Goal: Task Accomplishment & Management: Use online tool/utility

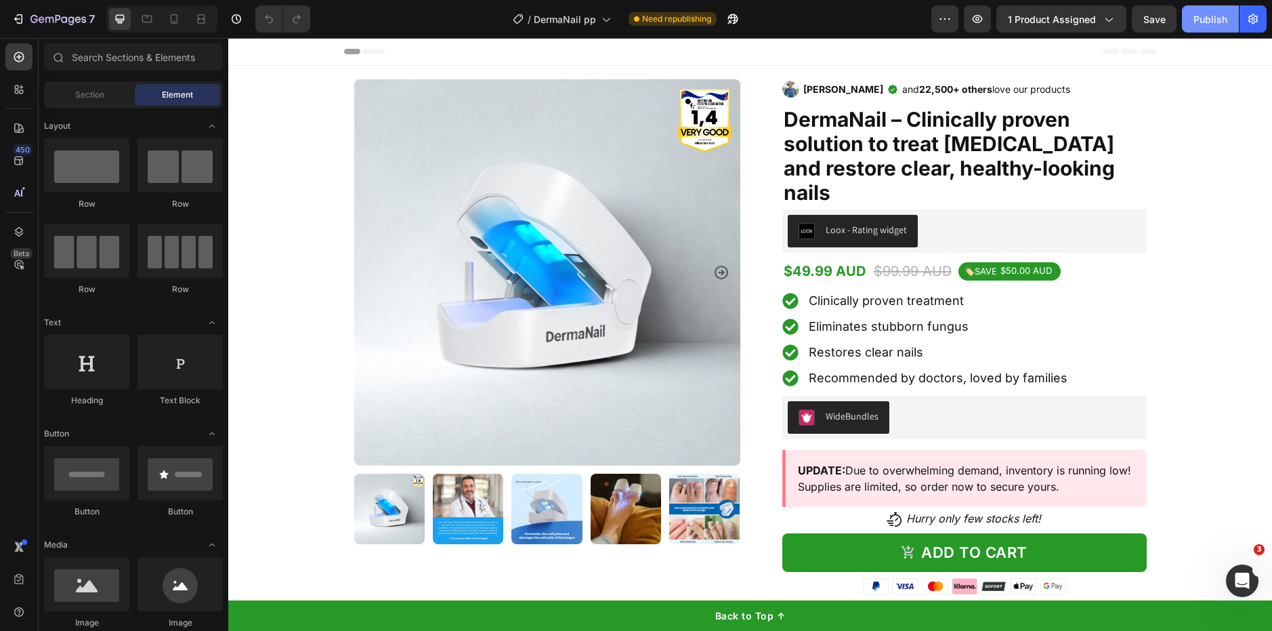
click at [1228, 18] on button "Publish" at bounding box center [1210, 18] width 57 height 27
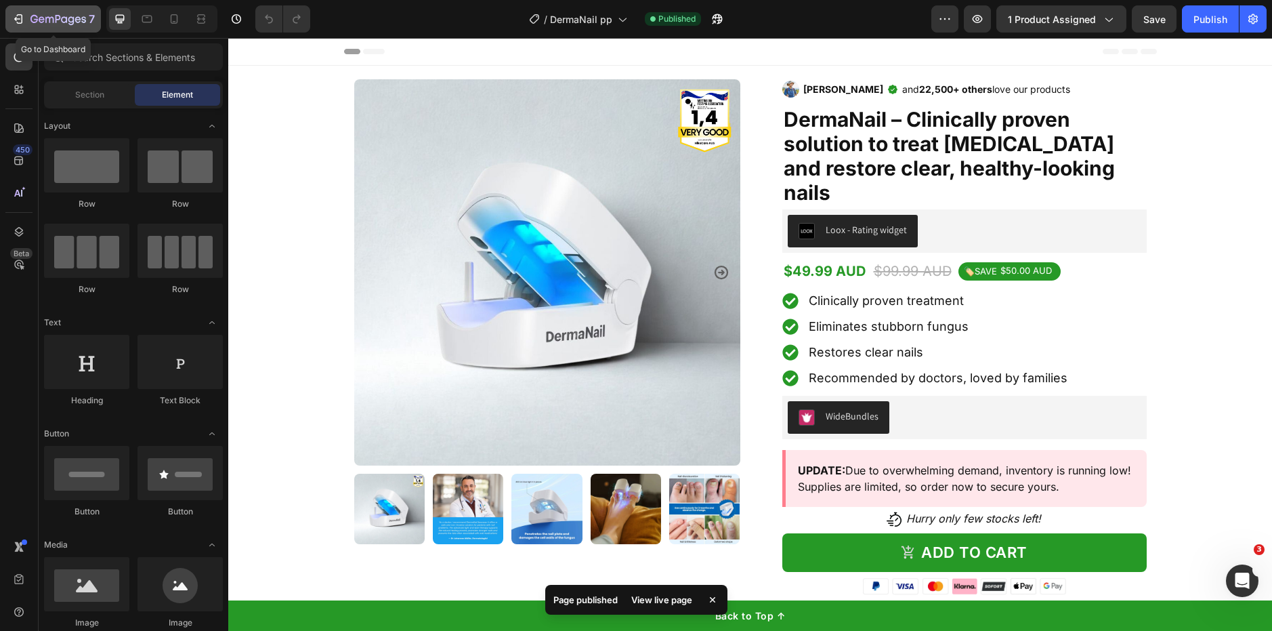
click at [41, 23] on icon "button" at bounding box center [58, 20] width 56 height 12
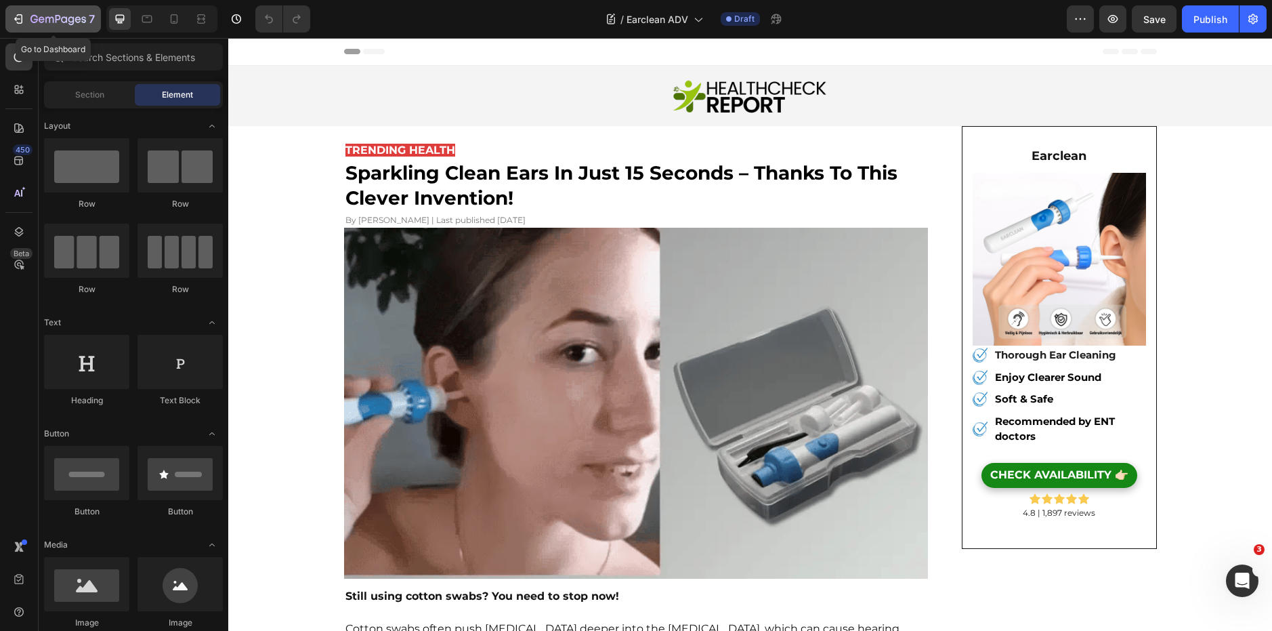
click at [47, 22] on icon "button" at bounding box center [58, 20] width 56 height 12
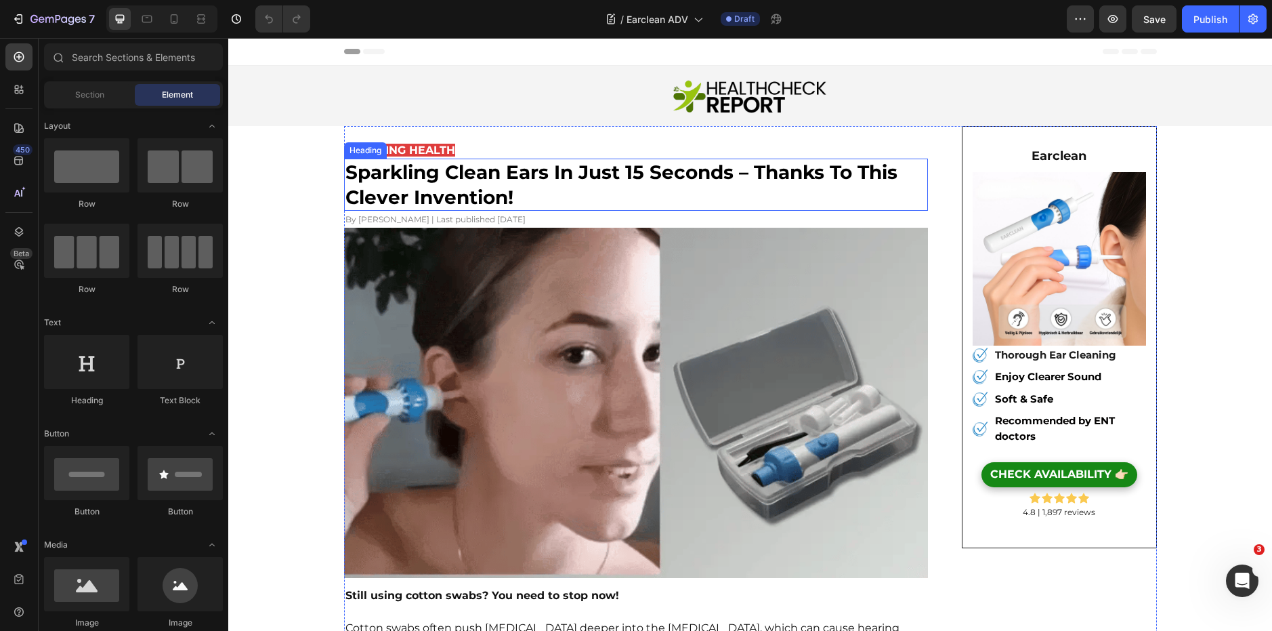
click at [503, 182] on strong "sparkling clean ears in just 15 seconds – thanks to this clever invention!" at bounding box center [621, 184] width 552 height 47
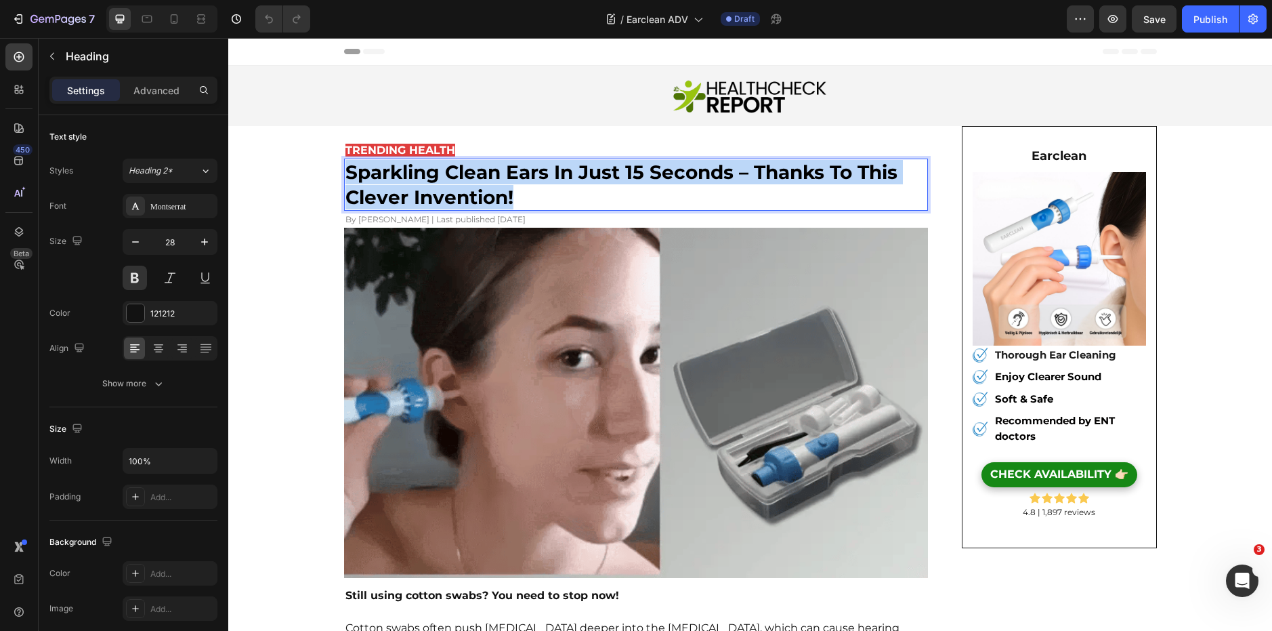
click at [503, 182] on strong "sparkling clean ears in just 15 seconds – thanks to this clever invention!" at bounding box center [621, 184] width 552 height 47
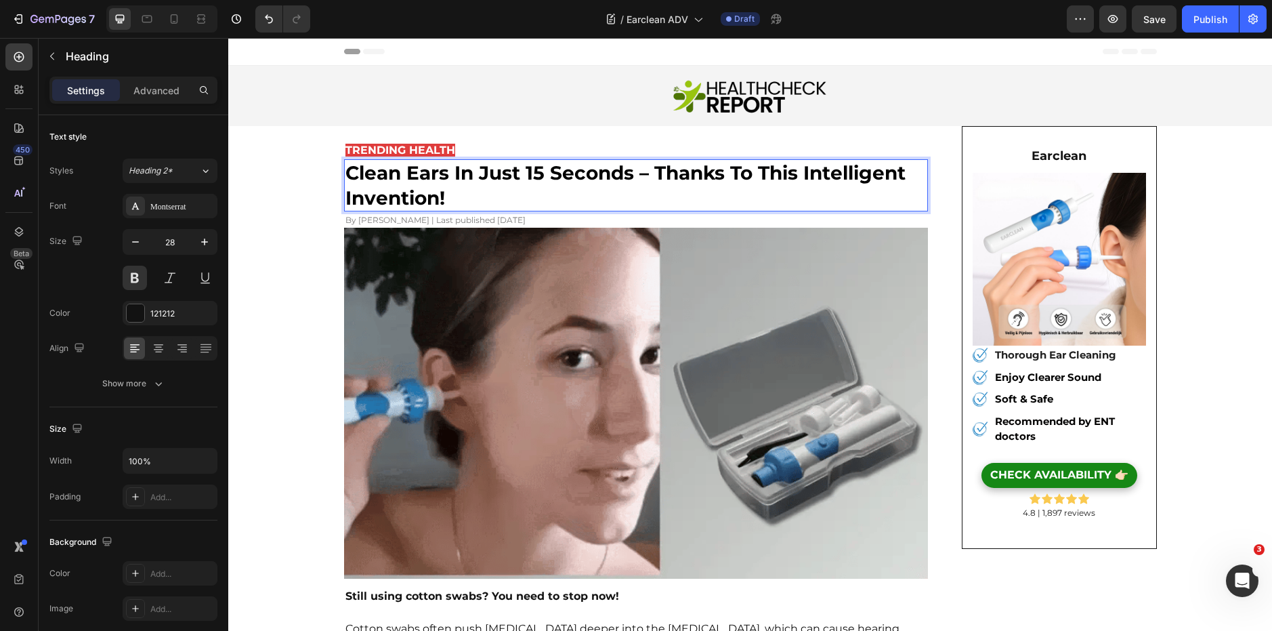
drag, startPoint x: 743, startPoint y: 55, endPoint x: 867, endPoint y: 180, distance: 176.2
click at [867, 180] on strong "clean ears in just 15 seconds – thanks to this intelligent invention!" at bounding box center [625, 184] width 560 height 47
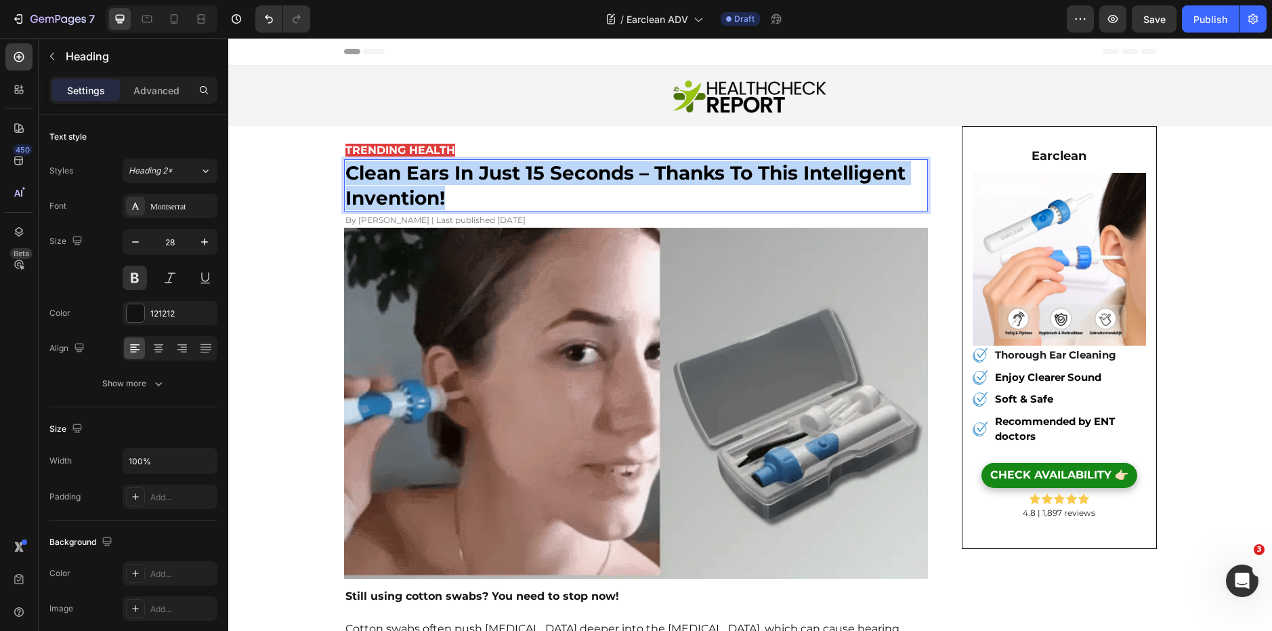
click at [867, 180] on strong "clean ears in just 15 seconds – thanks to this intelligent invention!" at bounding box center [625, 184] width 560 height 47
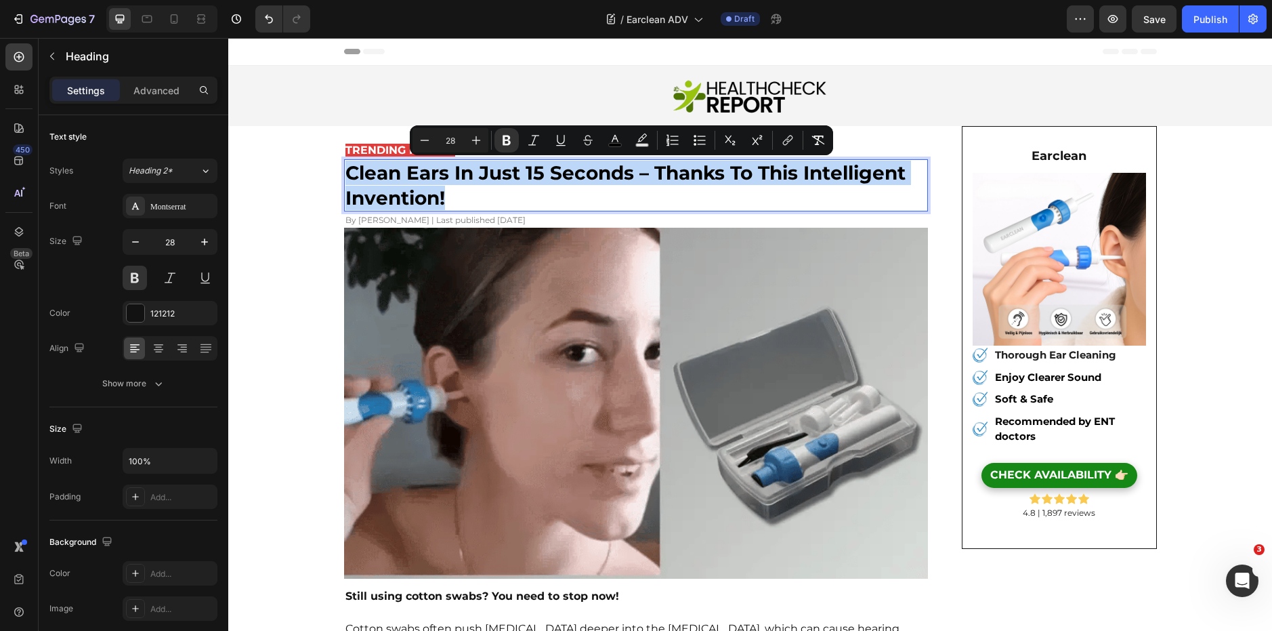
click at [868, 186] on p "clean ears in just 15 seconds – thanks to this intelligent invention!" at bounding box center [636, 185] width 582 height 49
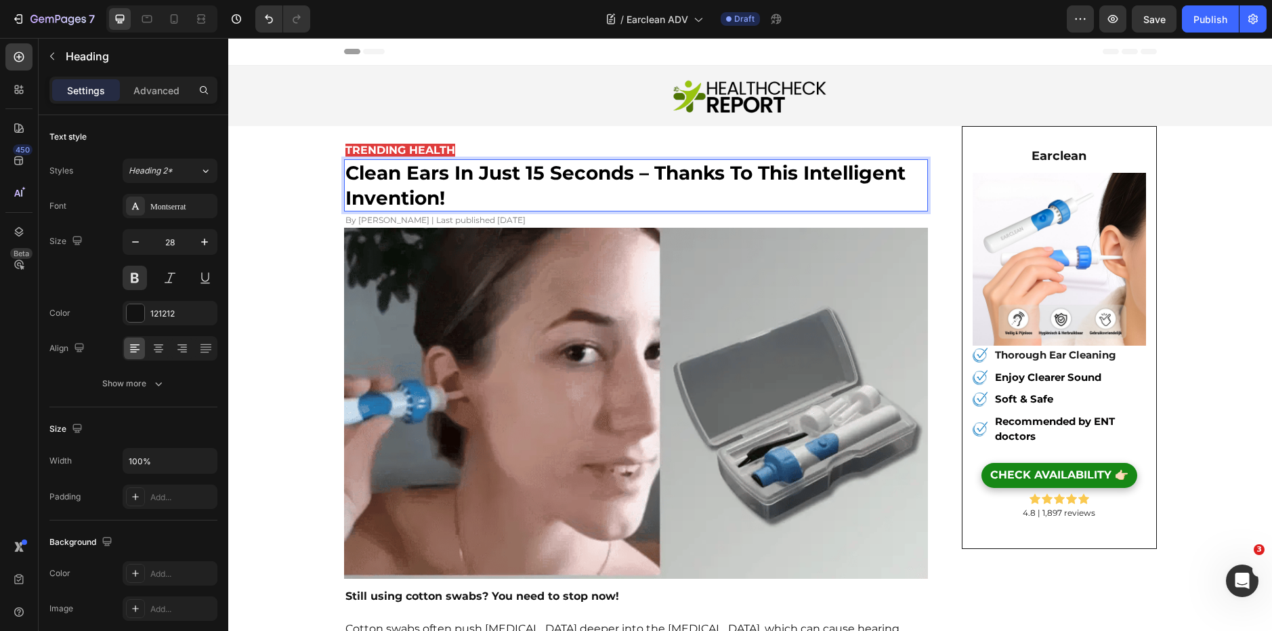
click at [868, 186] on p "clean ears in just 15 seconds – thanks to this intelligent invention!" at bounding box center [636, 185] width 582 height 49
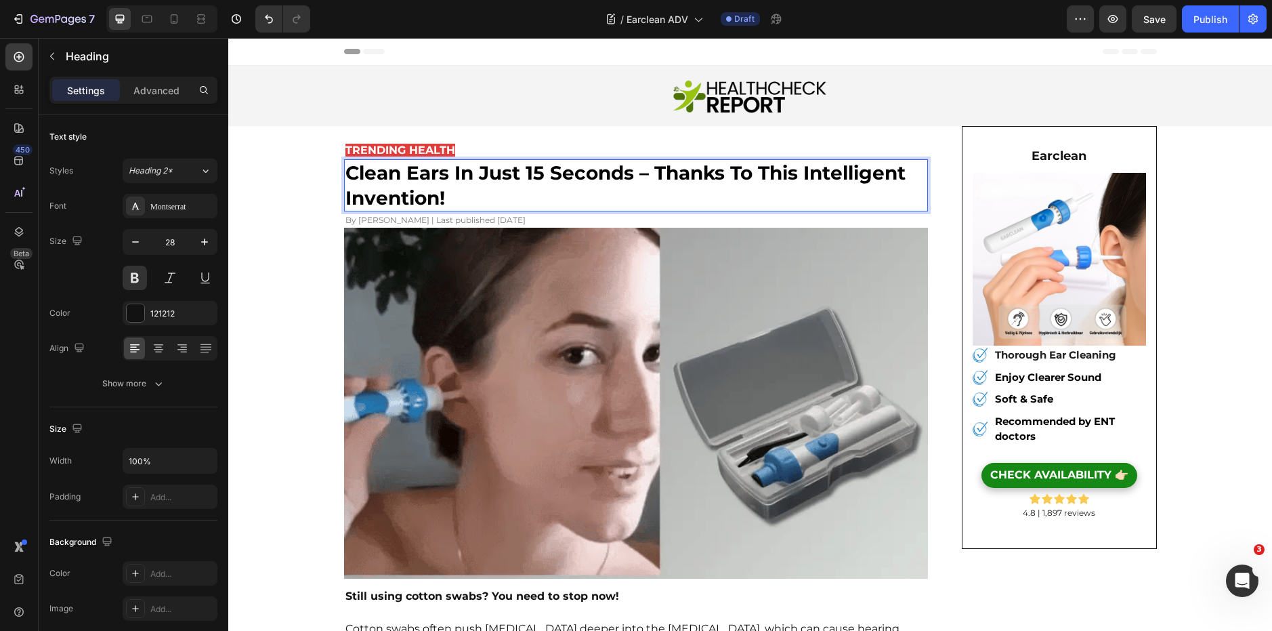
click at [868, 186] on p "clean ears in just 15 seconds – thanks to this intelligent invention!" at bounding box center [636, 185] width 582 height 49
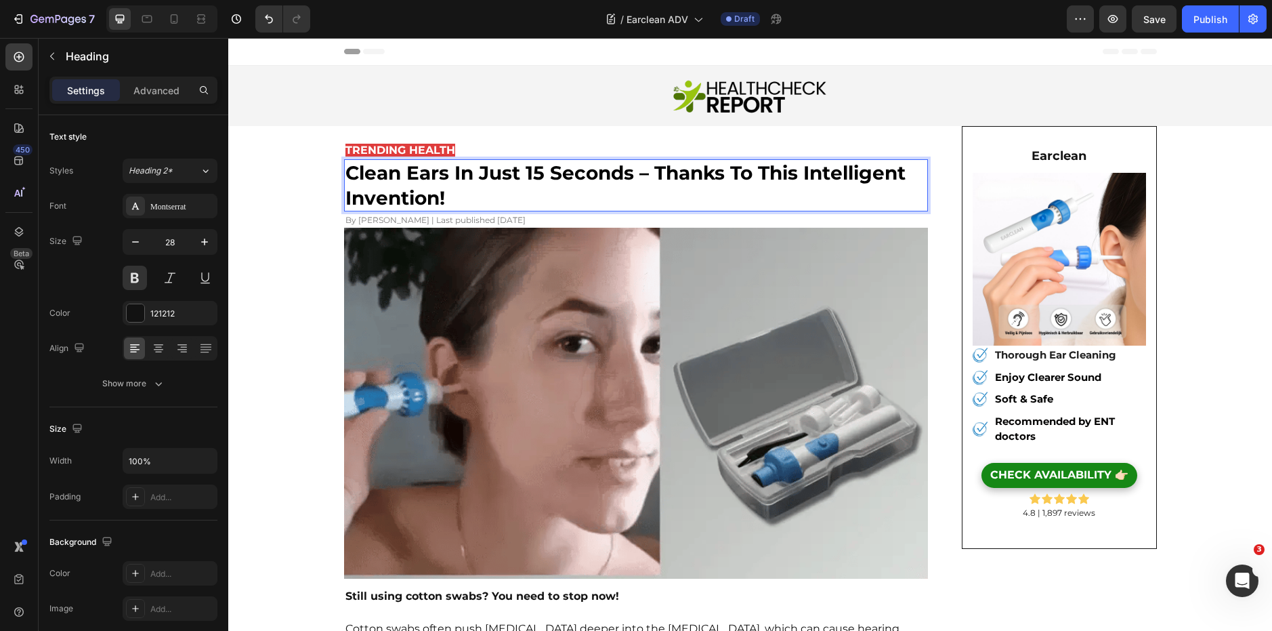
click at [858, 181] on strong "clean ears in just 15 seconds – thanks to this intelligent invention!" at bounding box center [625, 184] width 560 height 47
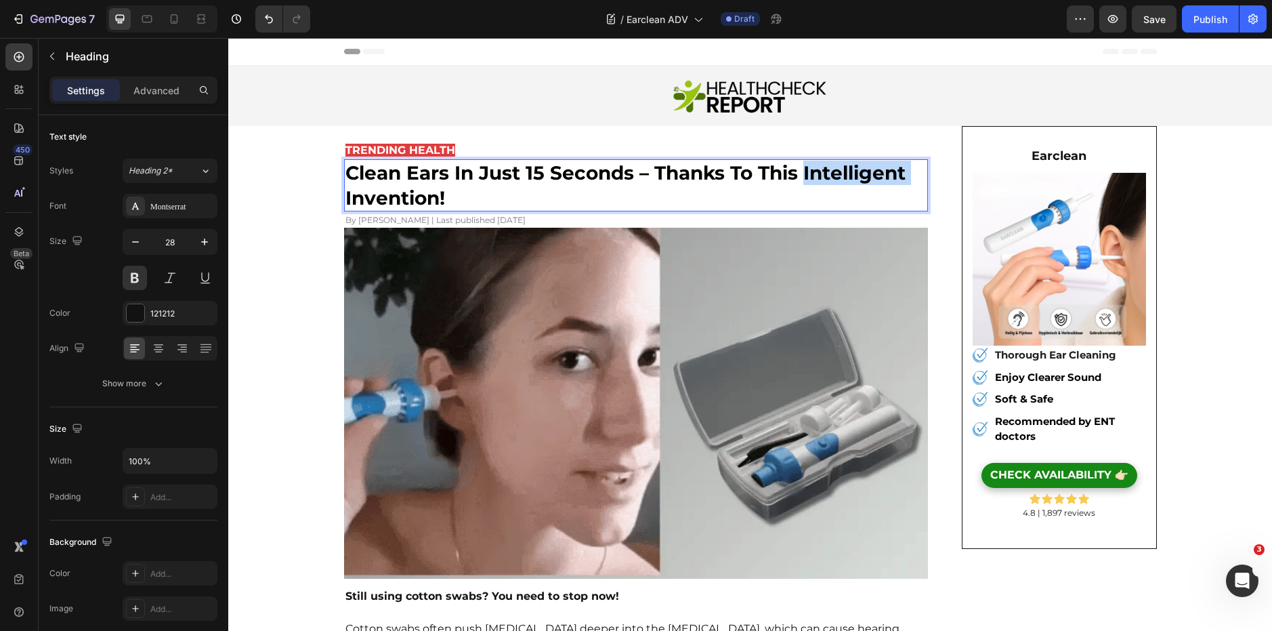
click at [859, 181] on strong "clean ears in just 15 seconds – thanks to this intelligent invention!" at bounding box center [625, 184] width 560 height 47
click at [366, 173] on strong "clean ears in just 15 seconds – thanks to this clever invention!" at bounding box center [605, 184] width 521 height 47
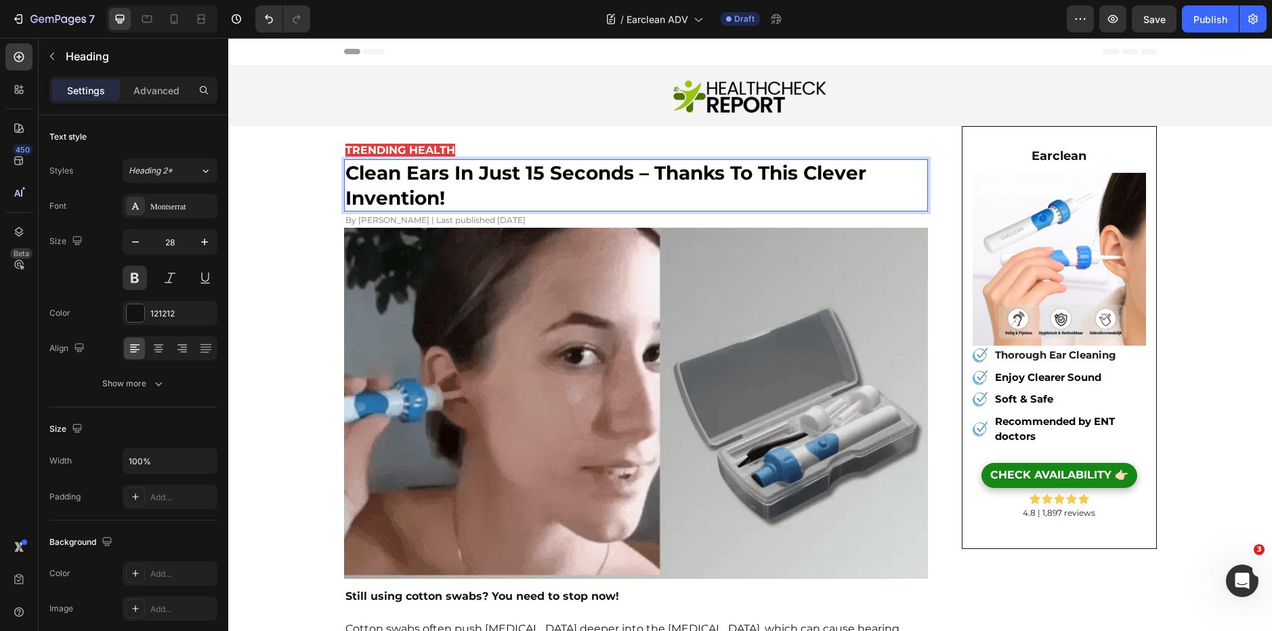
click at [228, 38] on lt-span "C lean" at bounding box center [228, 38] width 0 height 0
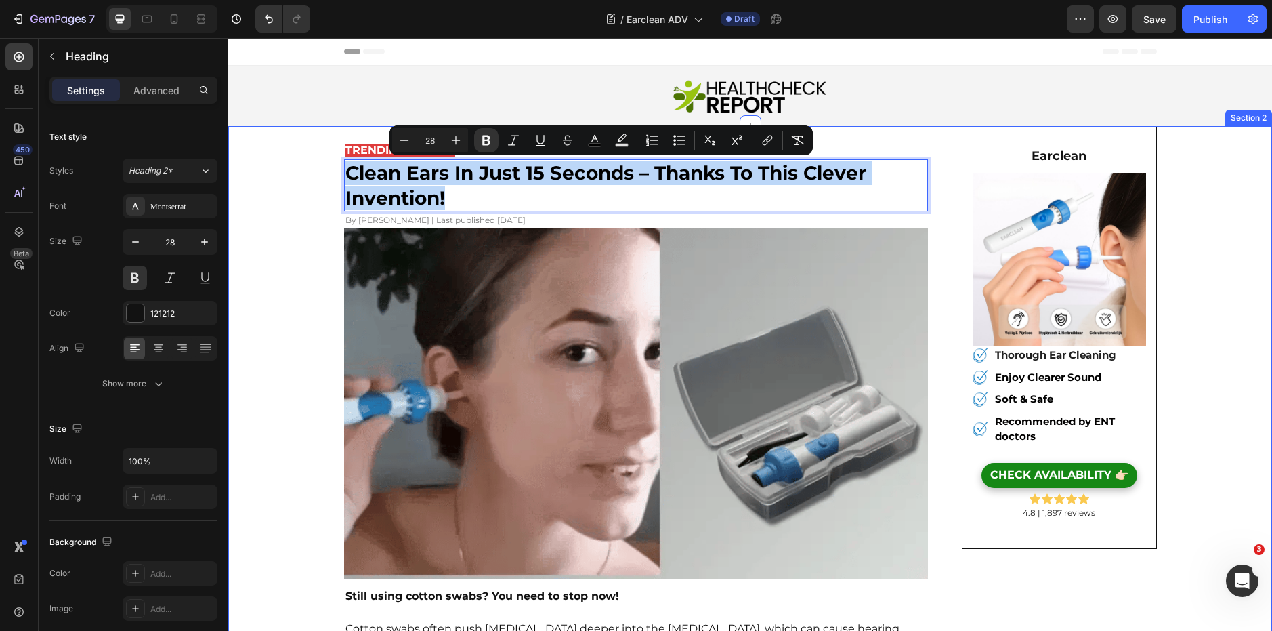
drag, startPoint x: 457, startPoint y: 199, endPoint x: 290, endPoint y: 150, distance: 174.4
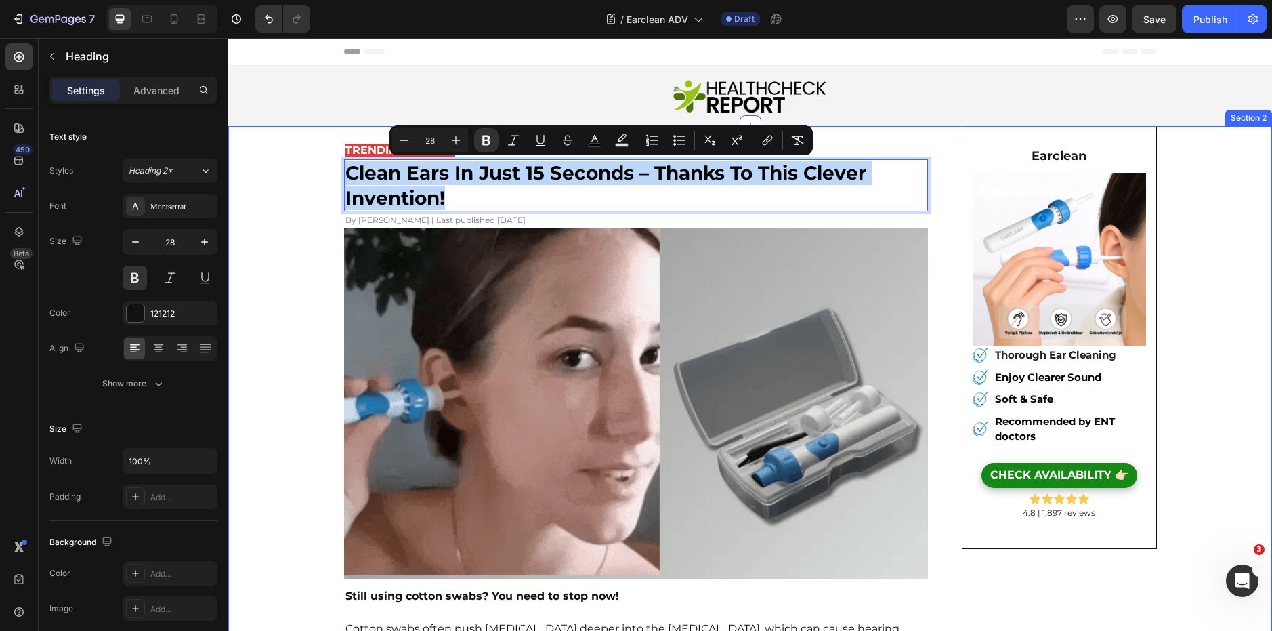
copy strong "Clean ears in just 15 seconds – thanks to this clever invention!"
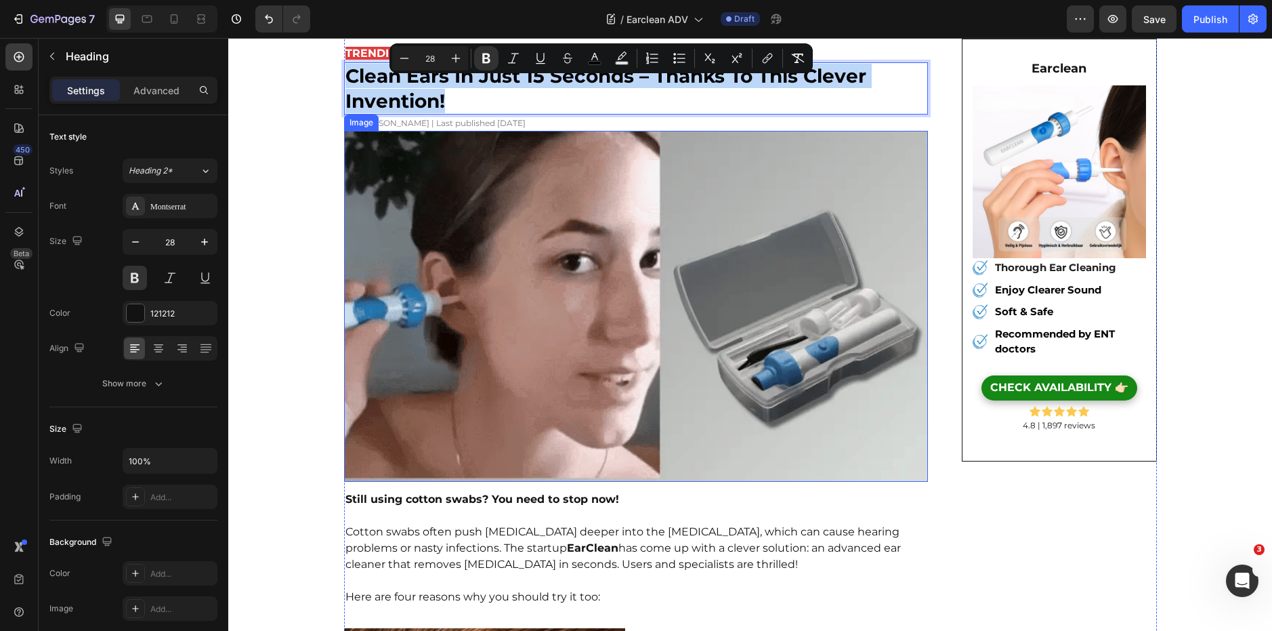
scroll to position [99, 0]
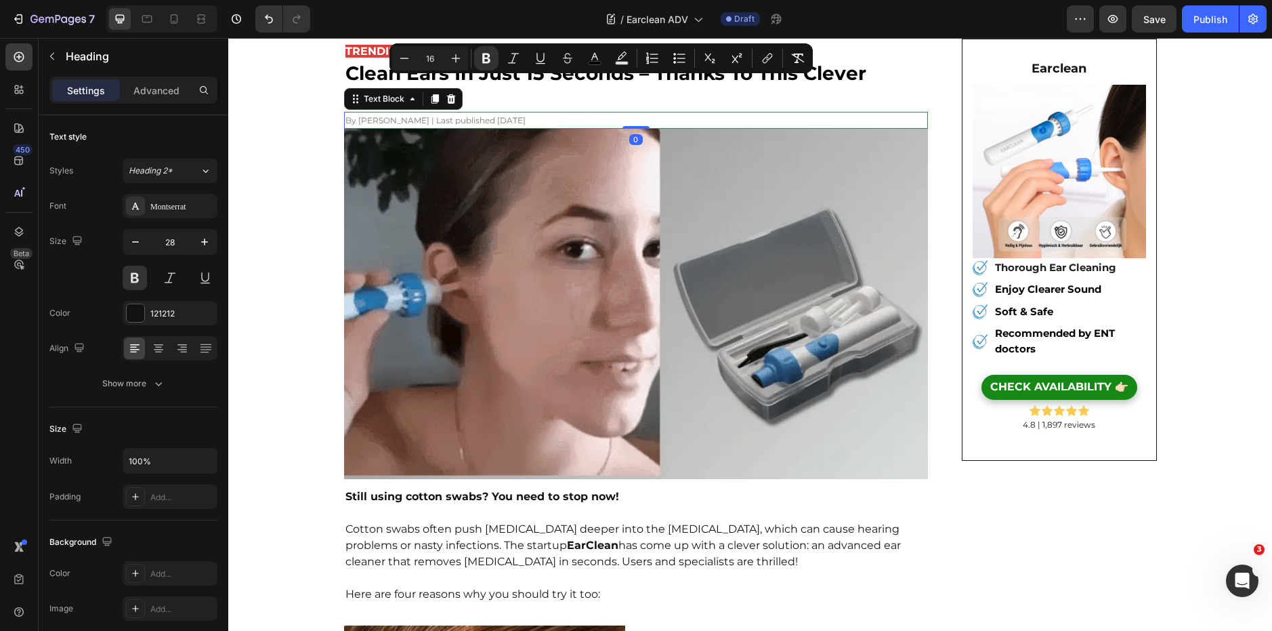
click at [465, 123] on span "By [PERSON_NAME] | Last published [DATE]" at bounding box center [435, 120] width 180 height 10
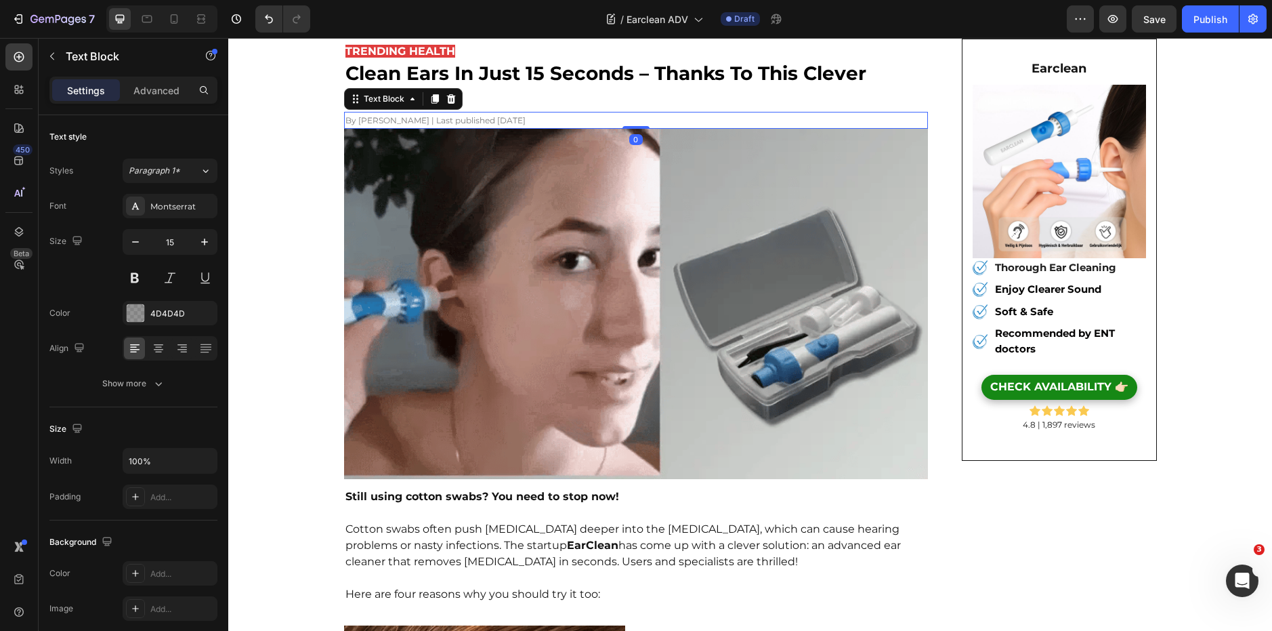
click at [469, 120] on span "By [PERSON_NAME] | Last published [DATE]" at bounding box center [435, 120] width 180 height 10
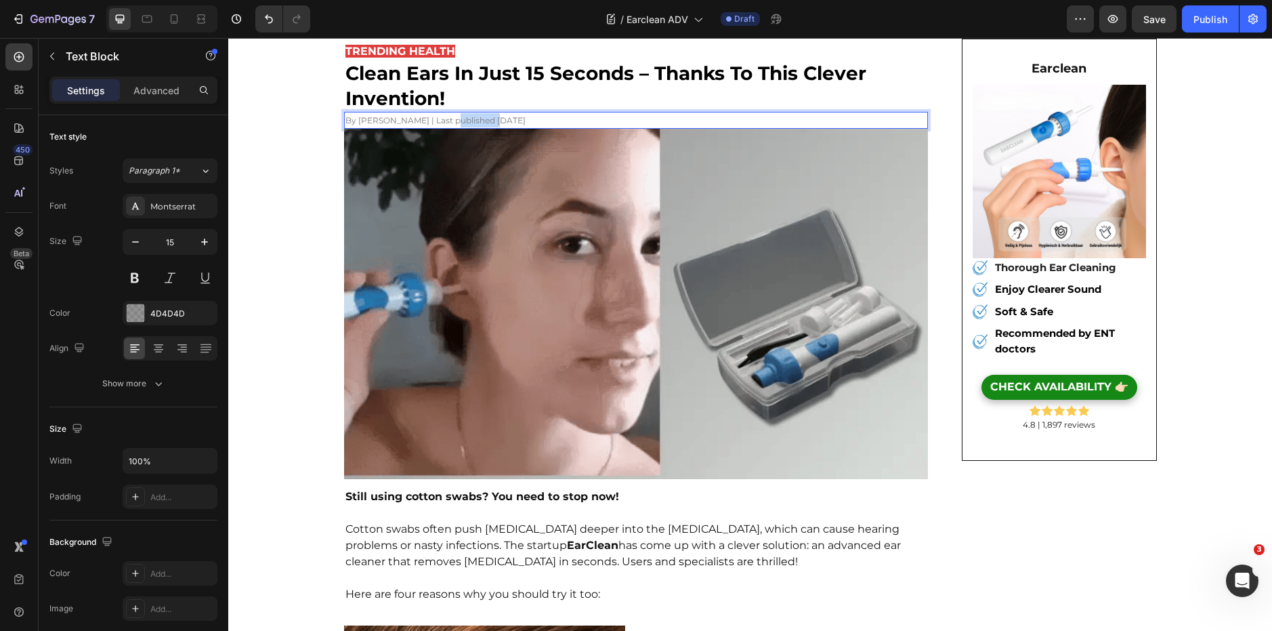
click at [469, 120] on span "By [PERSON_NAME] | Last published [DATE]" at bounding box center [435, 120] width 180 height 10
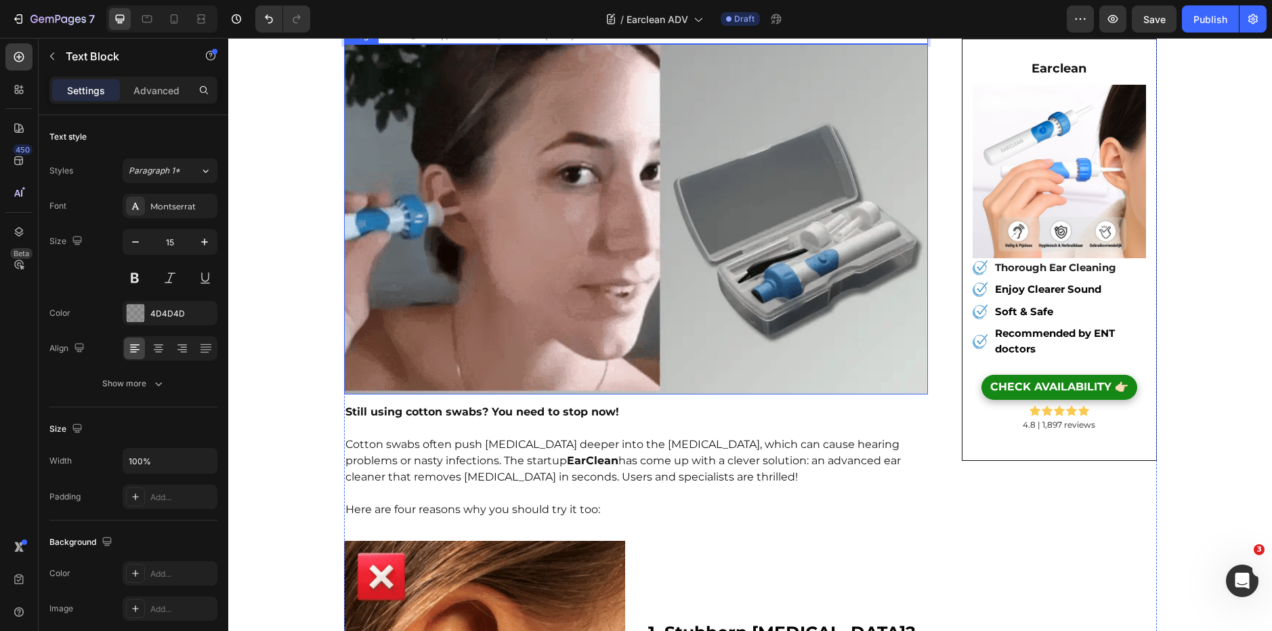
scroll to position [184, 0]
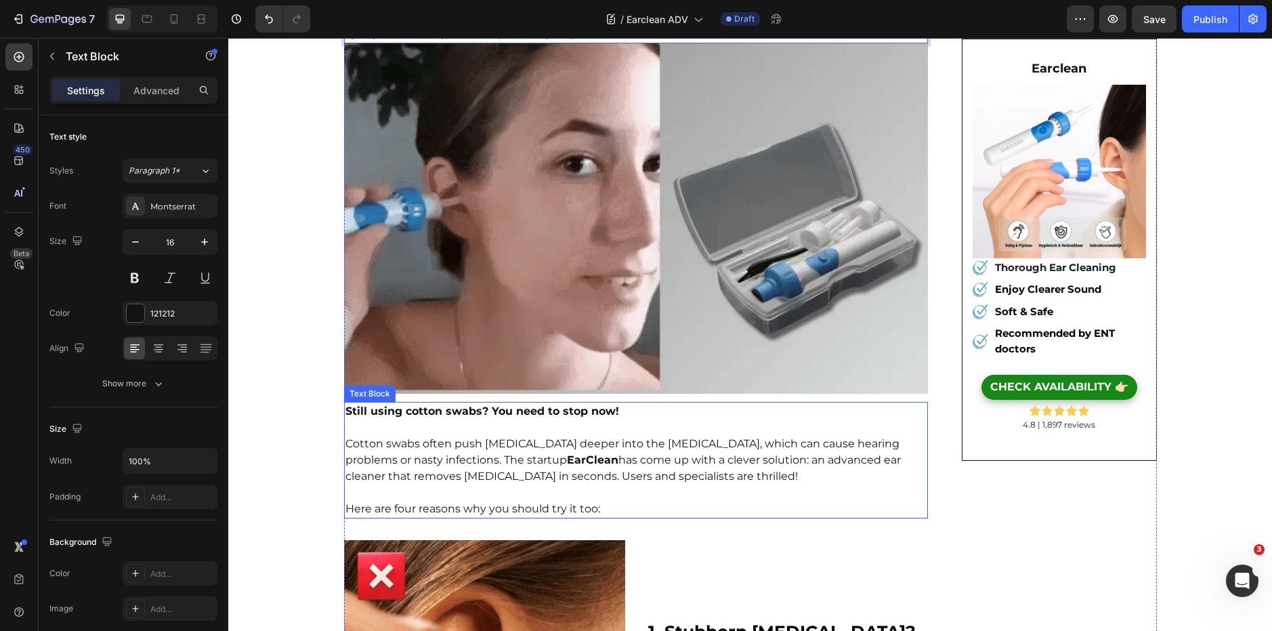
click at [540, 458] on p "Cotton swabs often push earwax deeper into the ear canal, which can cause heari…" at bounding box center [636, 451] width 582 height 65
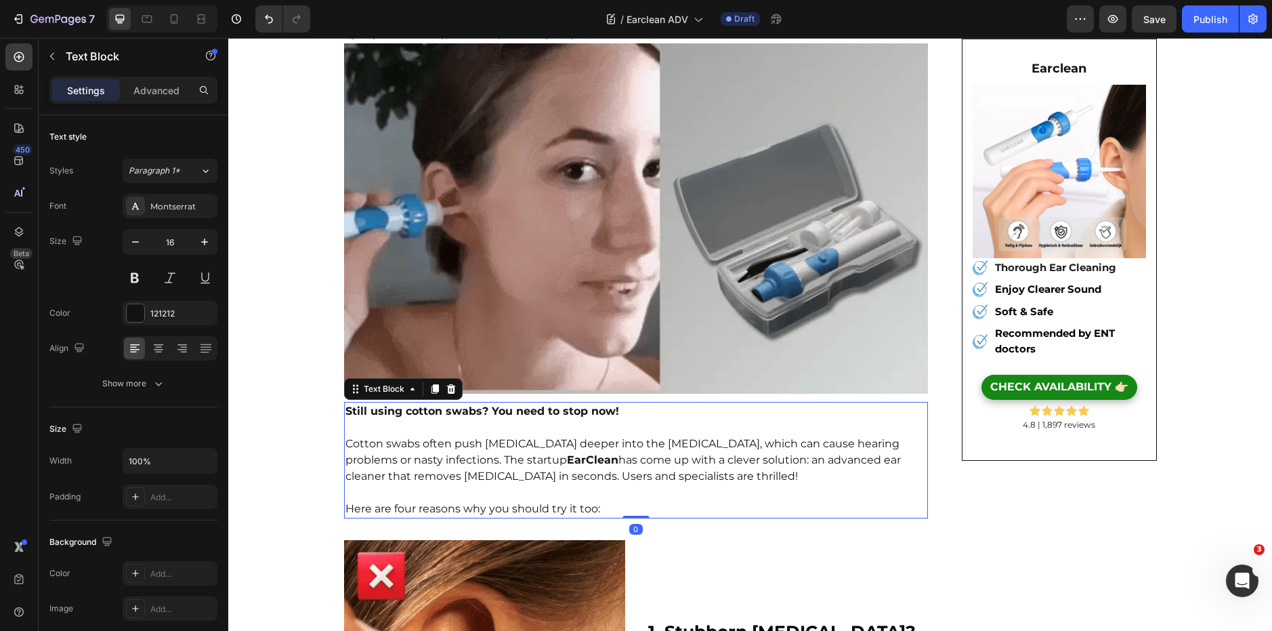
click at [540, 458] on p "Cotton swabs often push earwax deeper into the ear canal, which can cause heari…" at bounding box center [636, 451] width 582 height 65
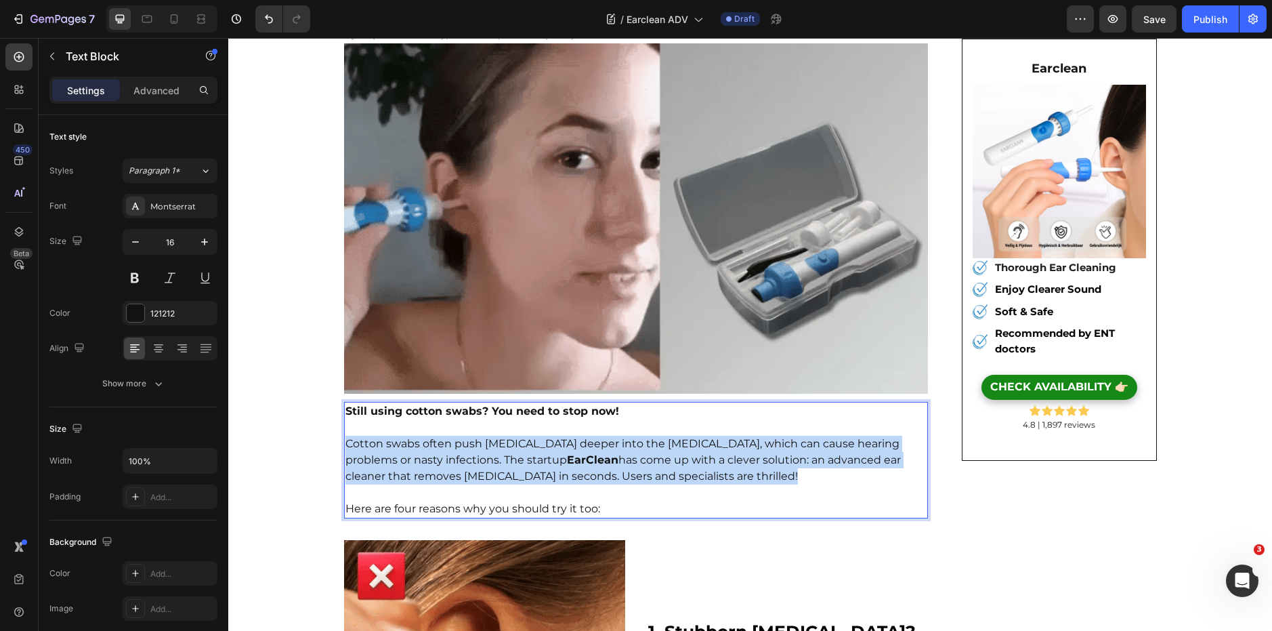
click at [540, 458] on p "Cotton swabs often push earwax deeper into the ear canal, which can cause heari…" at bounding box center [636, 451] width 582 height 65
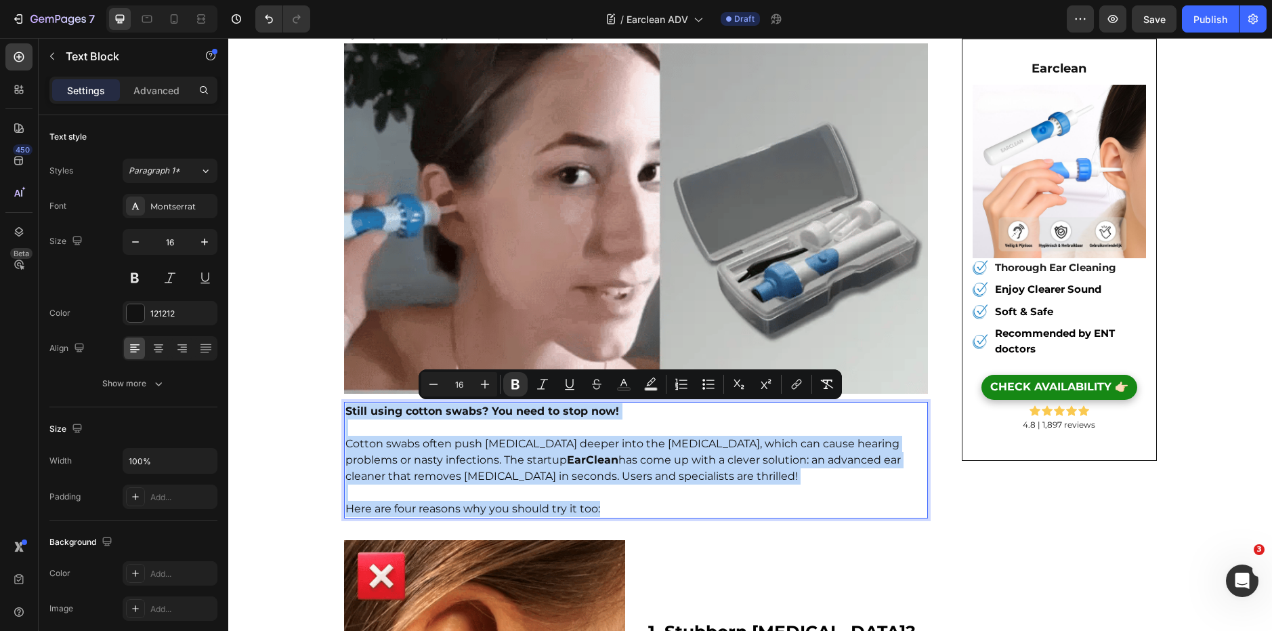
click at [540, 459] on p "Cotton swabs often push earwax deeper into the ear canal, which can cause heari…" at bounding box center [636, 451] width 582 height 65
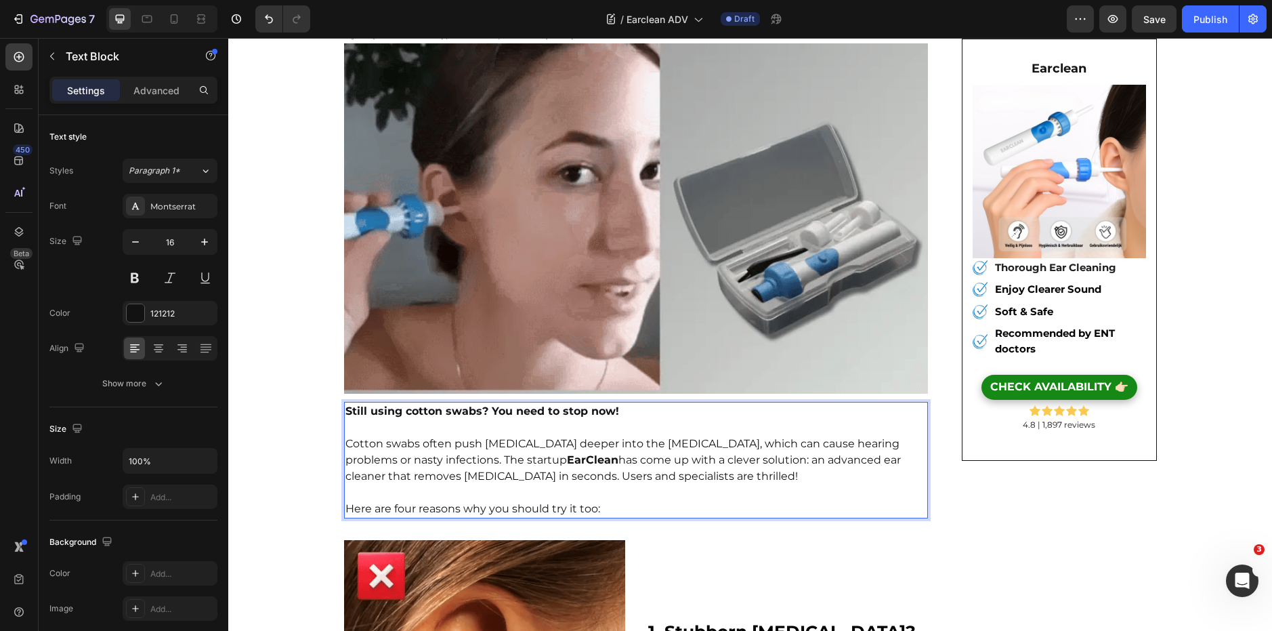
click at [540, 459] on p "Cotton swabs often push earwax deeper into the ear canal, which can cause heari…" at bounding box center [636, 451] width 582 height 65
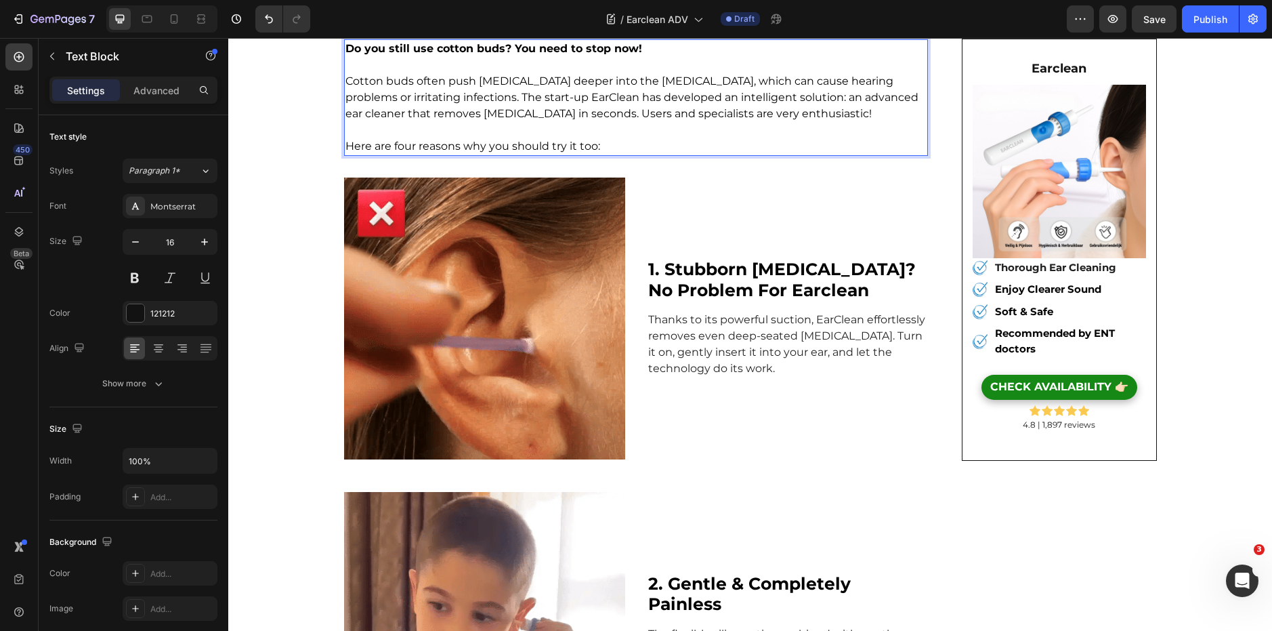
scroll to position [547, 0]
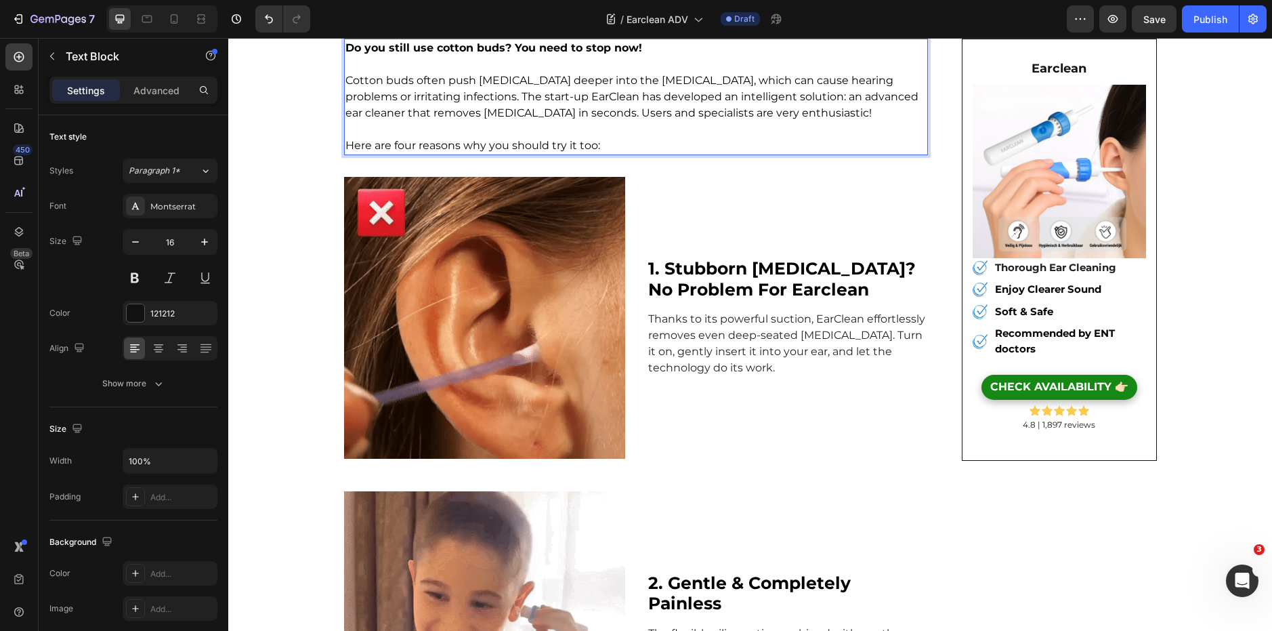
click at [606, 133] on p "Cotton buds often push earwax deeper into the ear canal, which can cause hearin…" at bounding box center [636, 104] width 582 height 65
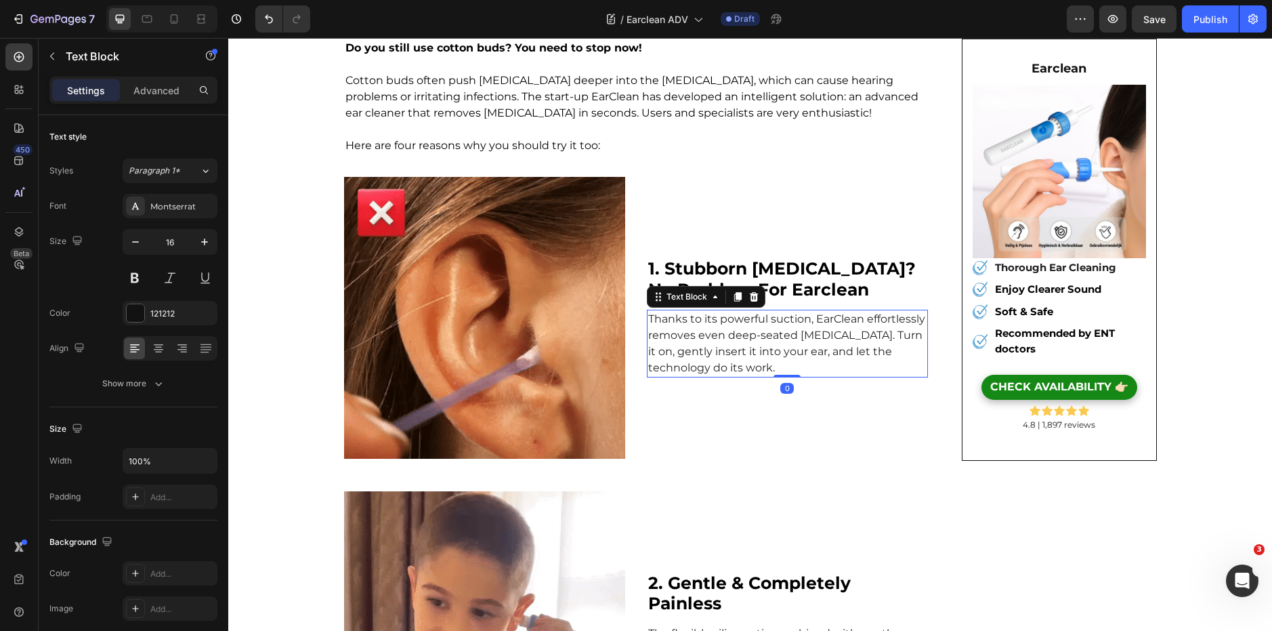
click at [786, 341] on span "Thanks to its powerful suction, EarClean effortlessly removes even deep-seated …" at bounding box center [786, 343] width 277 height 62
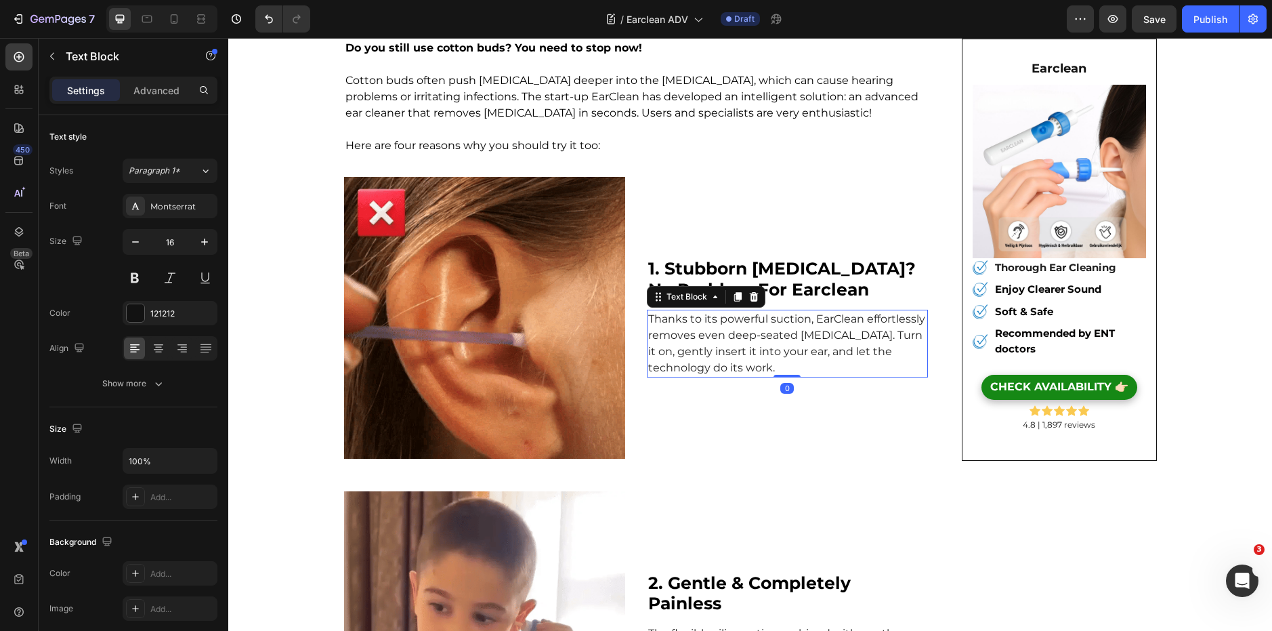
click at [786, 341] on span "Thanks to its powerful suction, EarClean effortlessly removes even deep-seated …" at bounding box center [786, 343] width 277 height 62
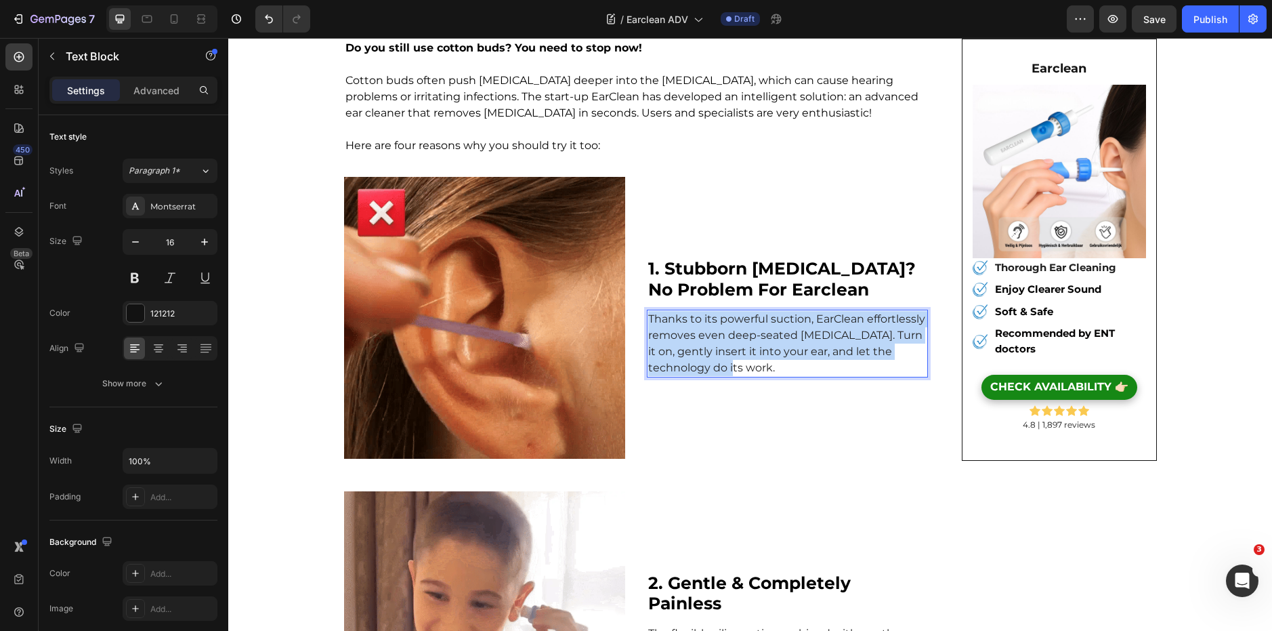
click at [786, 341] on span "Thanks to its powerful suction, EarClean effortlessly removes even deep-seated …" at bounding box center [786, 343] width 277 height 62
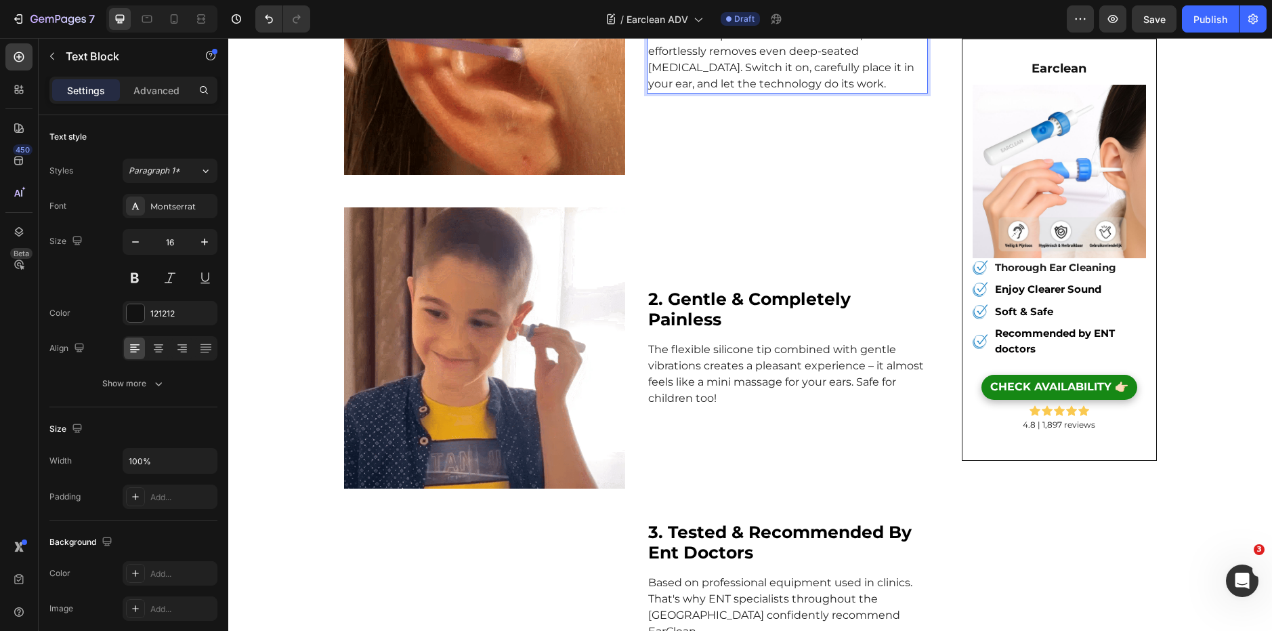
scroll to position [839, 0]
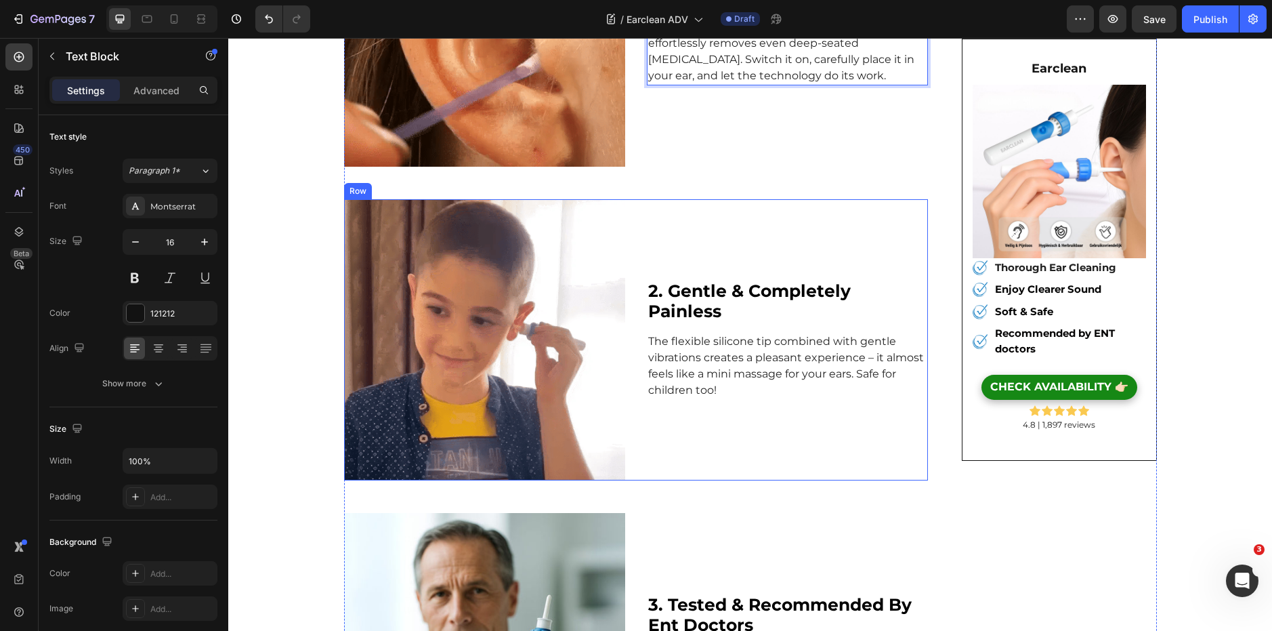
click at [742, 335] on div "2. gentle & completely painless Heading The flexible silicone tip combined with…" at bounding box center [787, 339] width 281 height 281
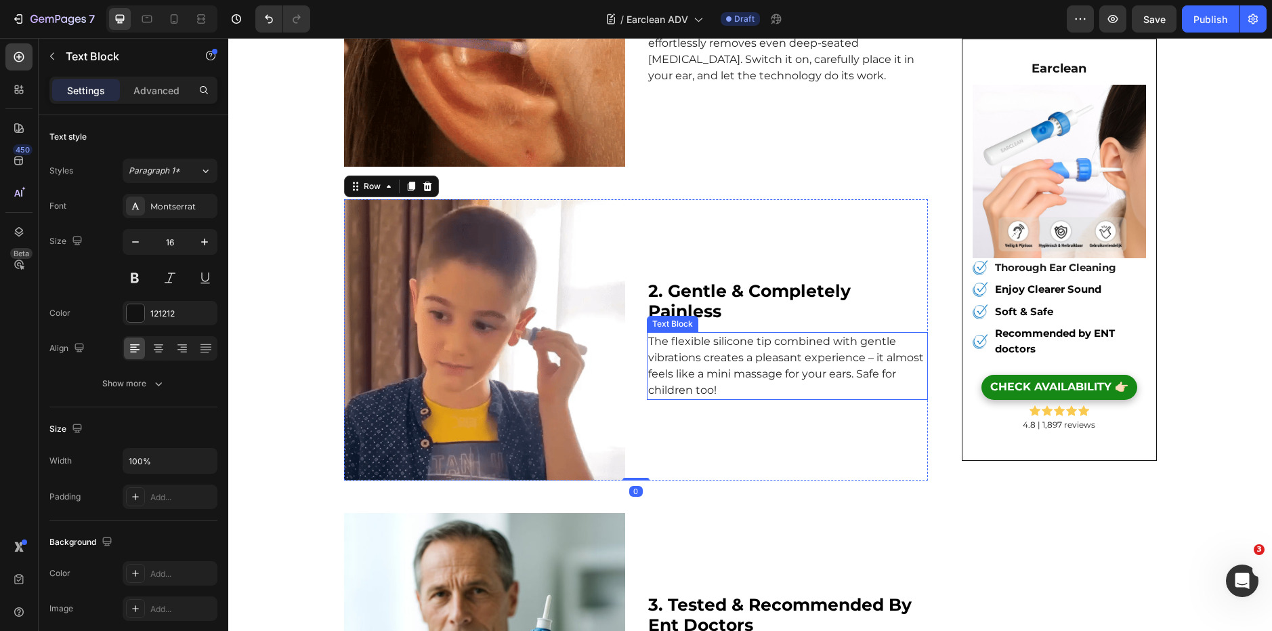
click at [742, 339] on span "The flexible silicone tip combined with gentle vibrations creates a pleasant ex…" at bounding box center [786, 366] width 276 height 62
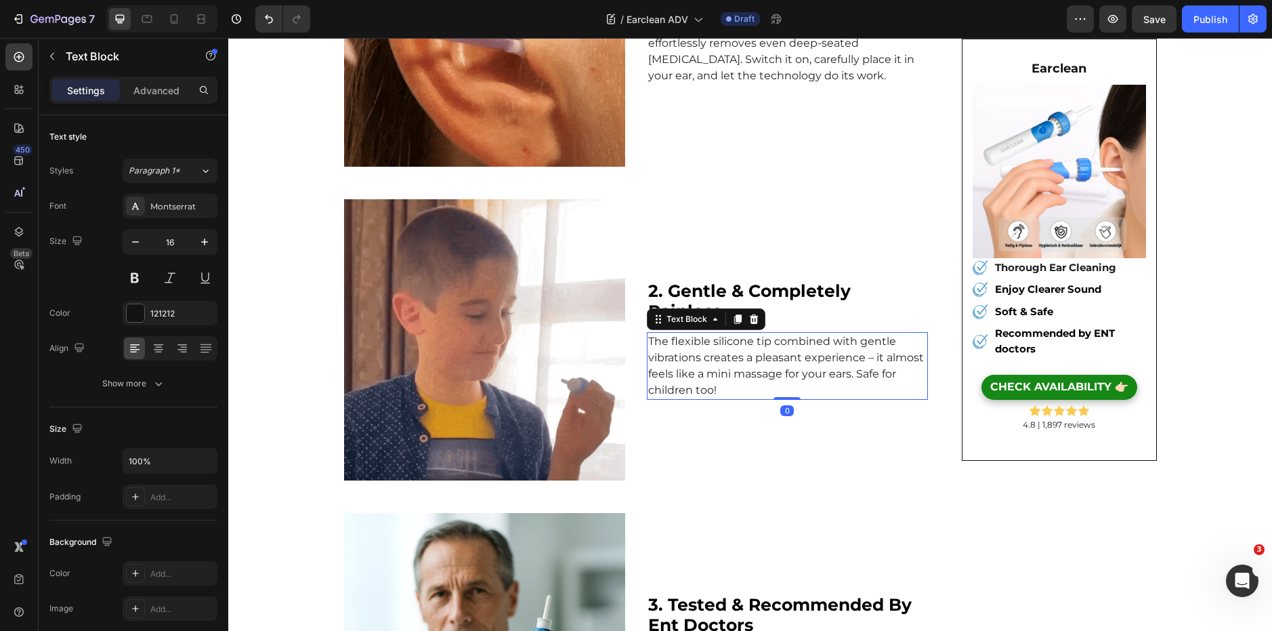
click at [742, 339] on span "The flexible silicone tip combined with gentle vibrations creates a pleasant ex…" at bounding box center [786, 366] width 276 height 62
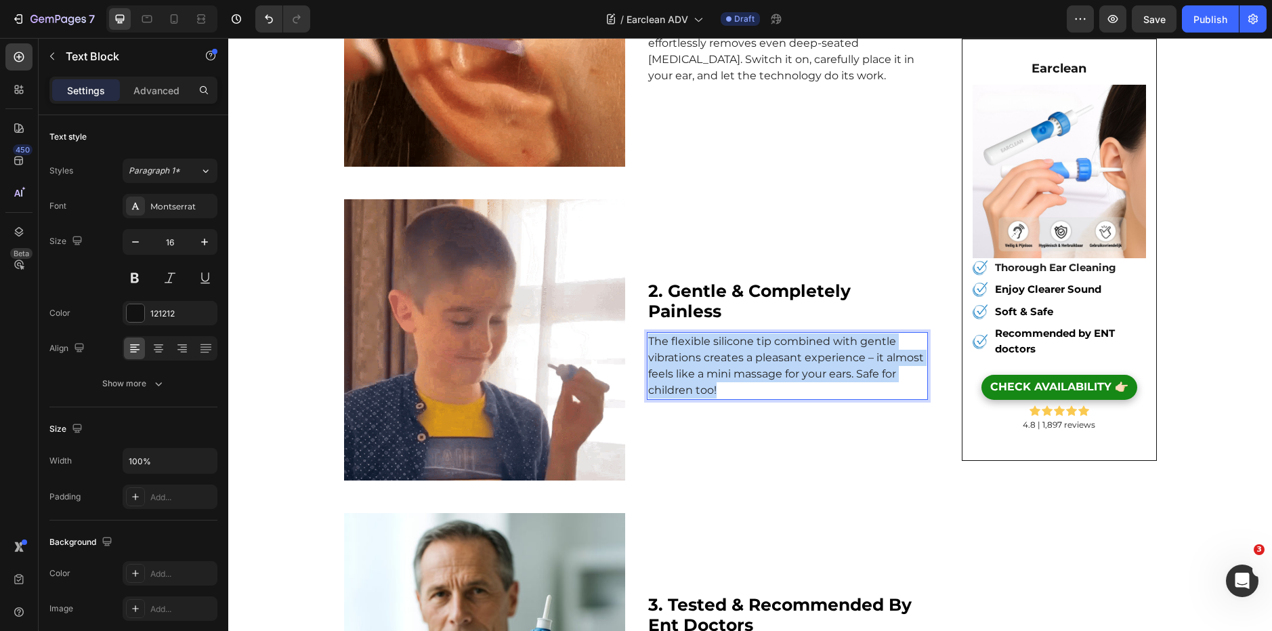
click at [742, 339] on span "The flexible silicone tip combined with gentle vibrations creates a pleasant ex…" at bounding box center [786, 366] width 276 height 62
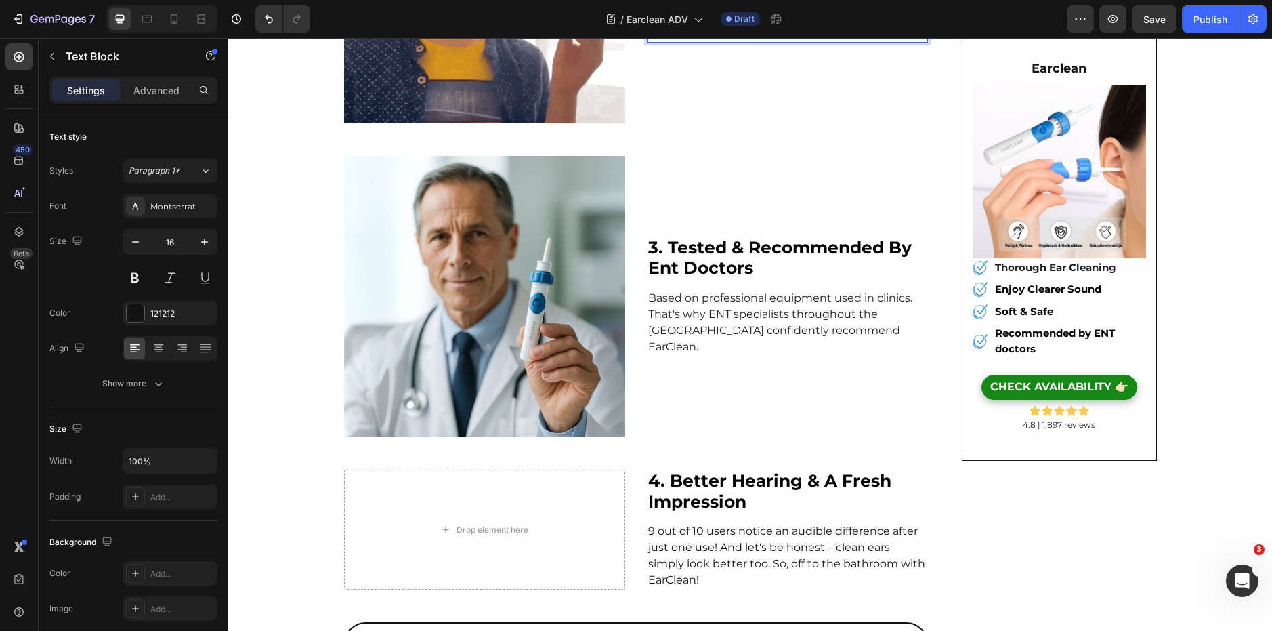
scroll to position [1214, 0]
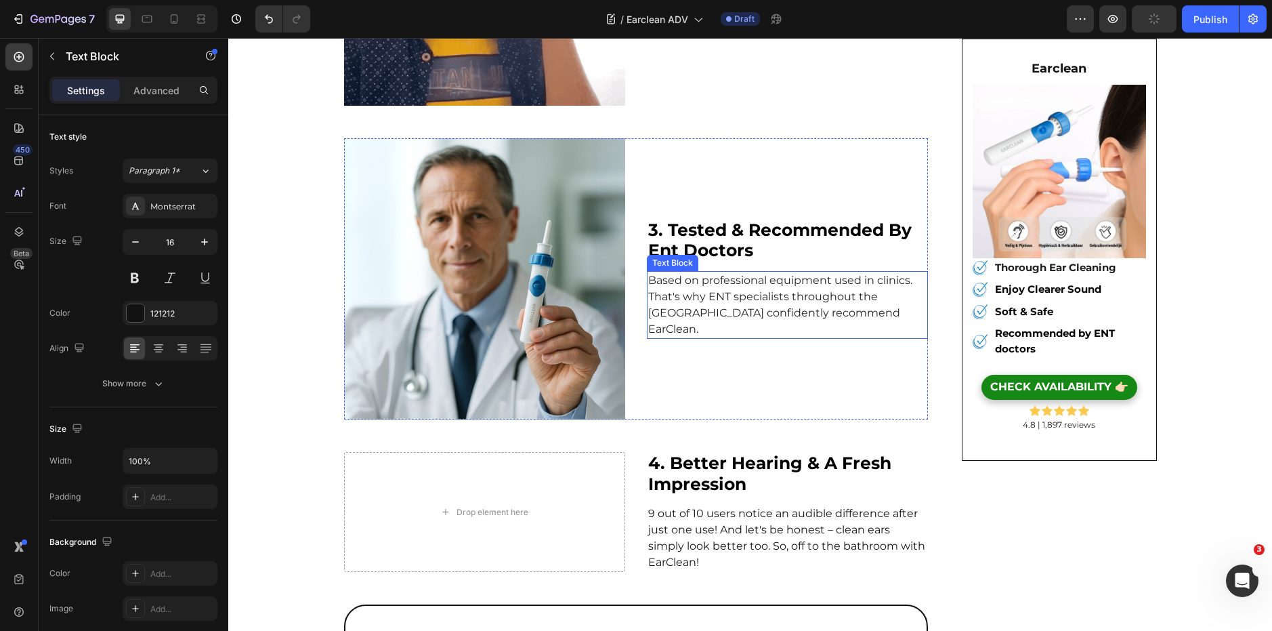
click at [715, 316] on span "Based on professional equipment used in clinics. That's why ENT specialists thr…" at bounding box center [780, 305] width 264 height 62
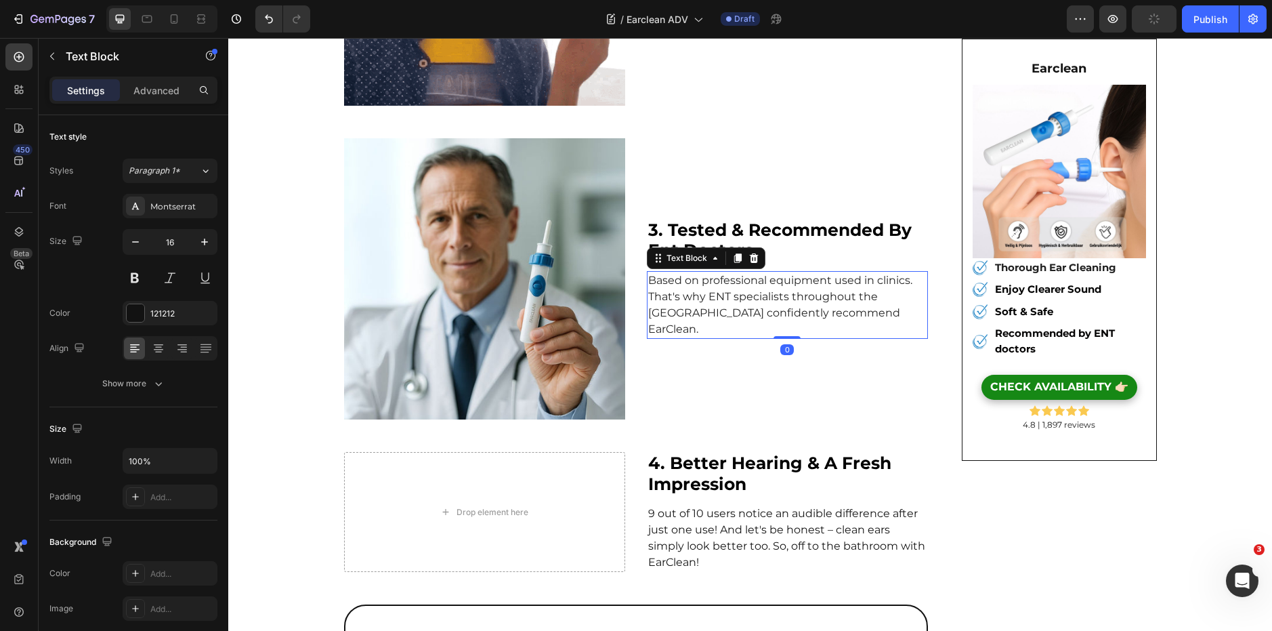
click at [715, 316] on span "Based on professional equipment used in clinics. That's why ENT specialists thr…" at bounding box center [780, 305] width 264 height 62
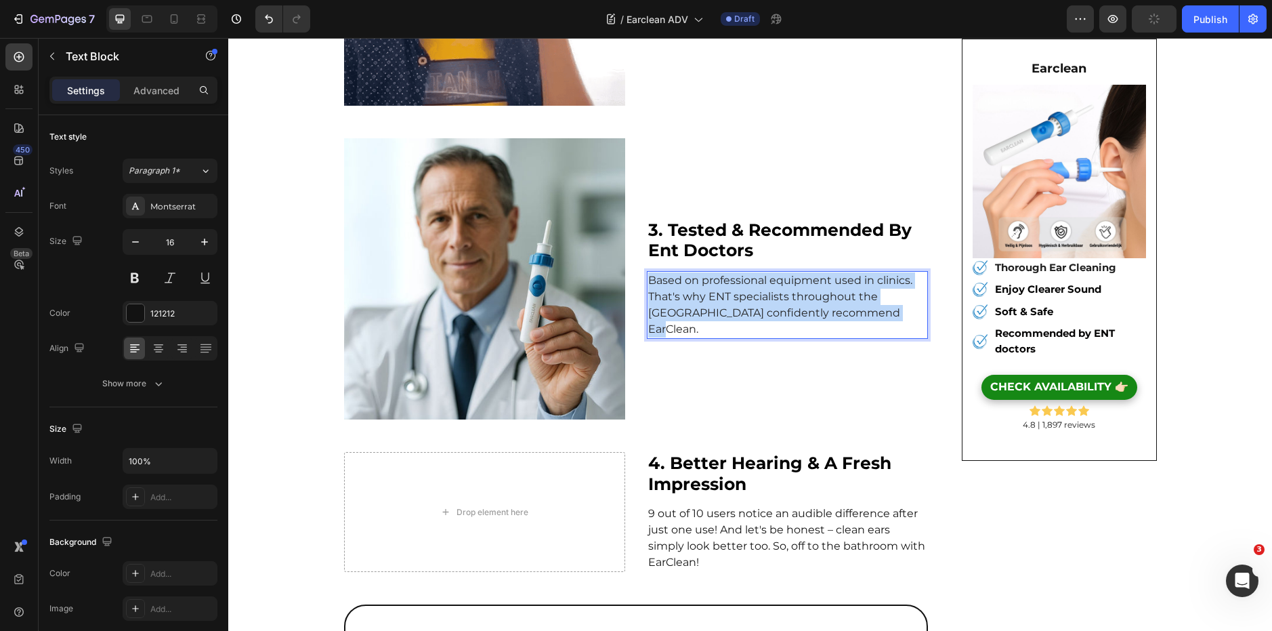
click at [715, 316] on span "Based on professional equipment used in clinics. That's why ENT specialists thr…" at bounding box center [780, 305] width 264 height 62
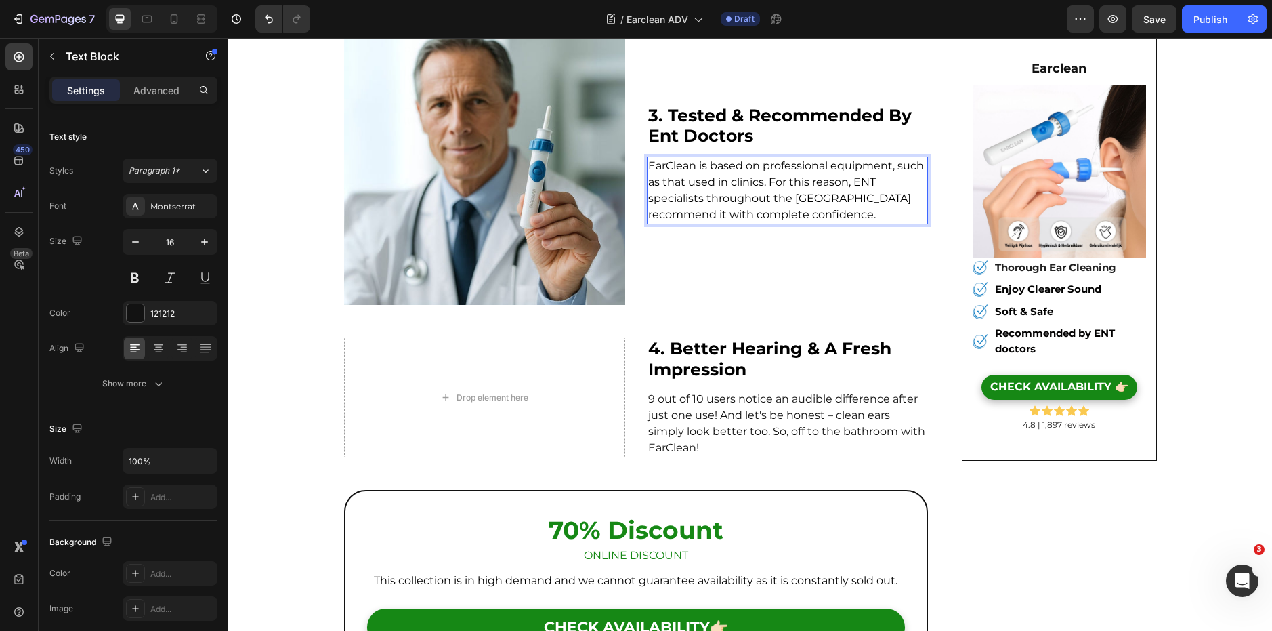
scroll to position [1330, 0]
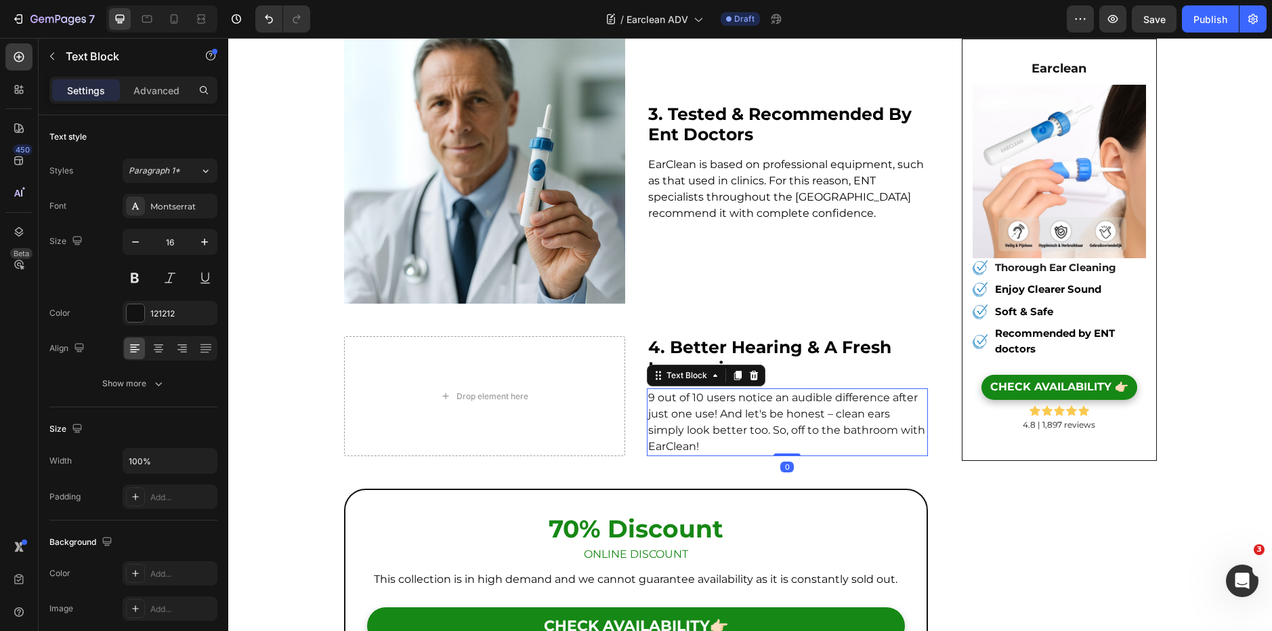
click at [713, 417] on p "9 out of 10 users notice an audible difference after just one use! And let's be…" at bounding box center [787, 421] width 278 height 65
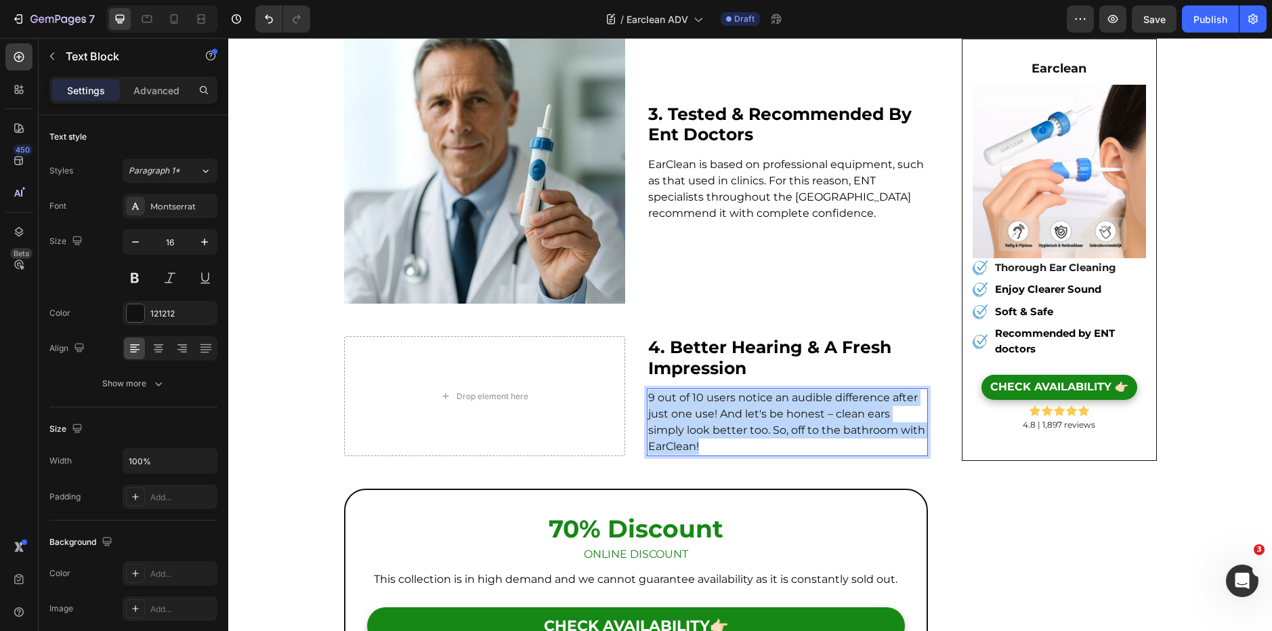
click at [713, 417] on p "9 out of 10 users notice an audible difference after just one use! And let's be…" at bounding box center [787, 421] width 278 height 65
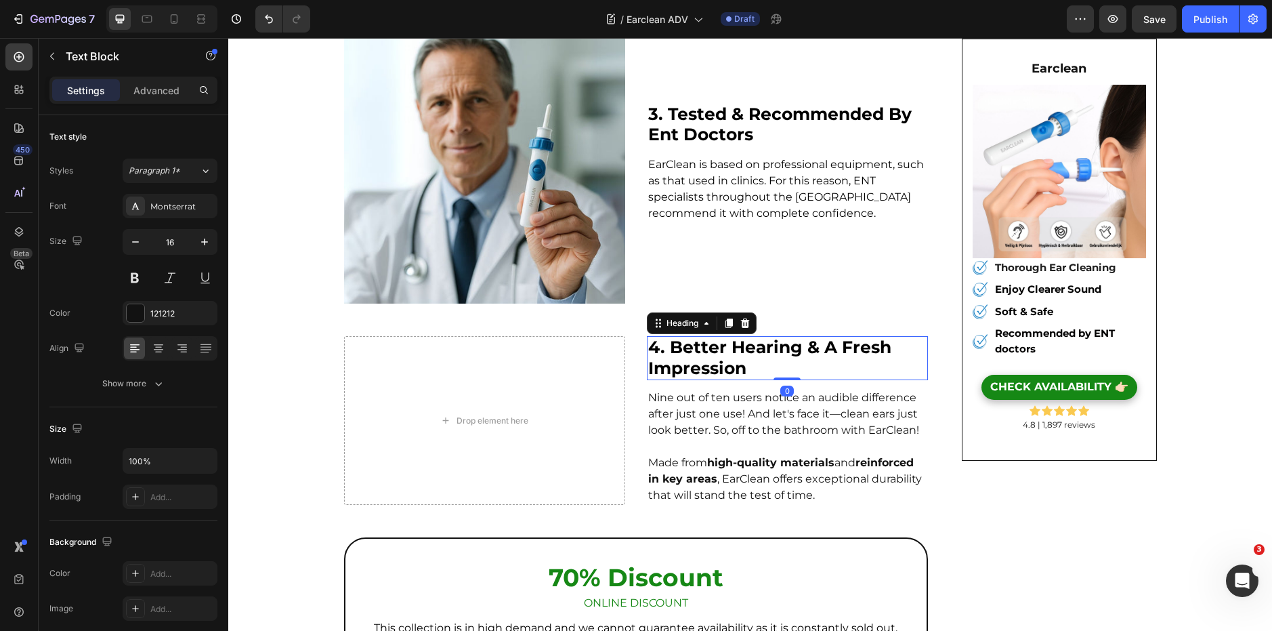
click at [739, 345] on strong "4. better hearing & a fresh impression" at bounding box center [769, 357] width 243 height 41
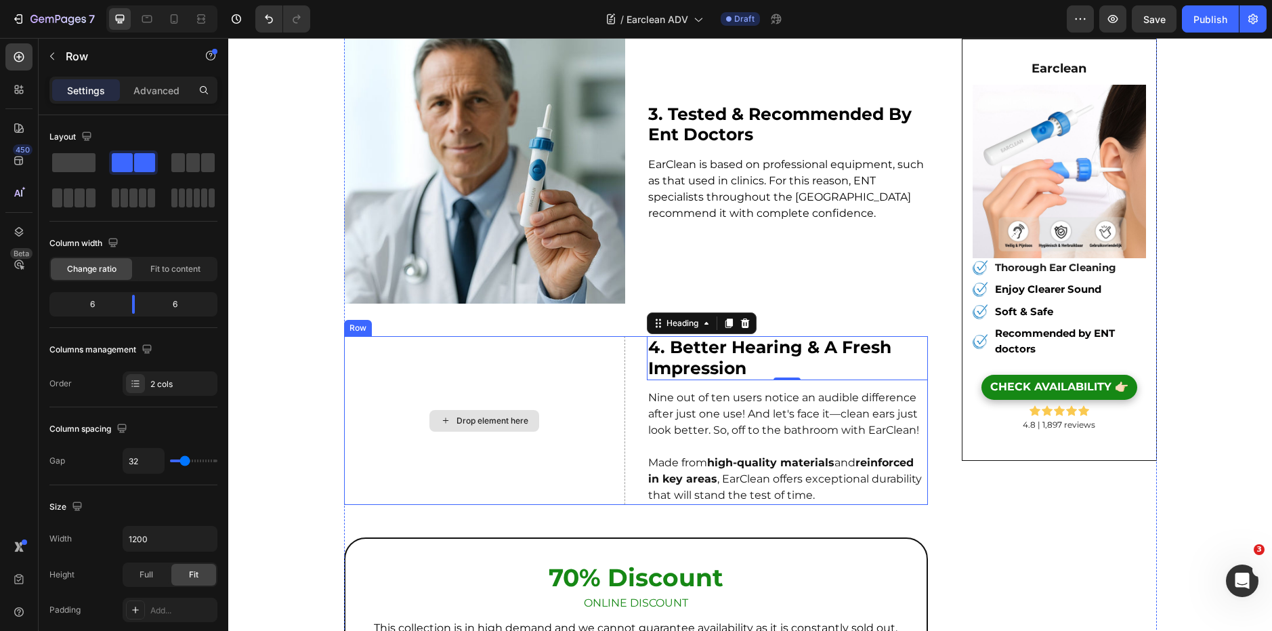
click at [435, 394] on div "Drop element here" at bounding box center [484, 420] width 281 height 169
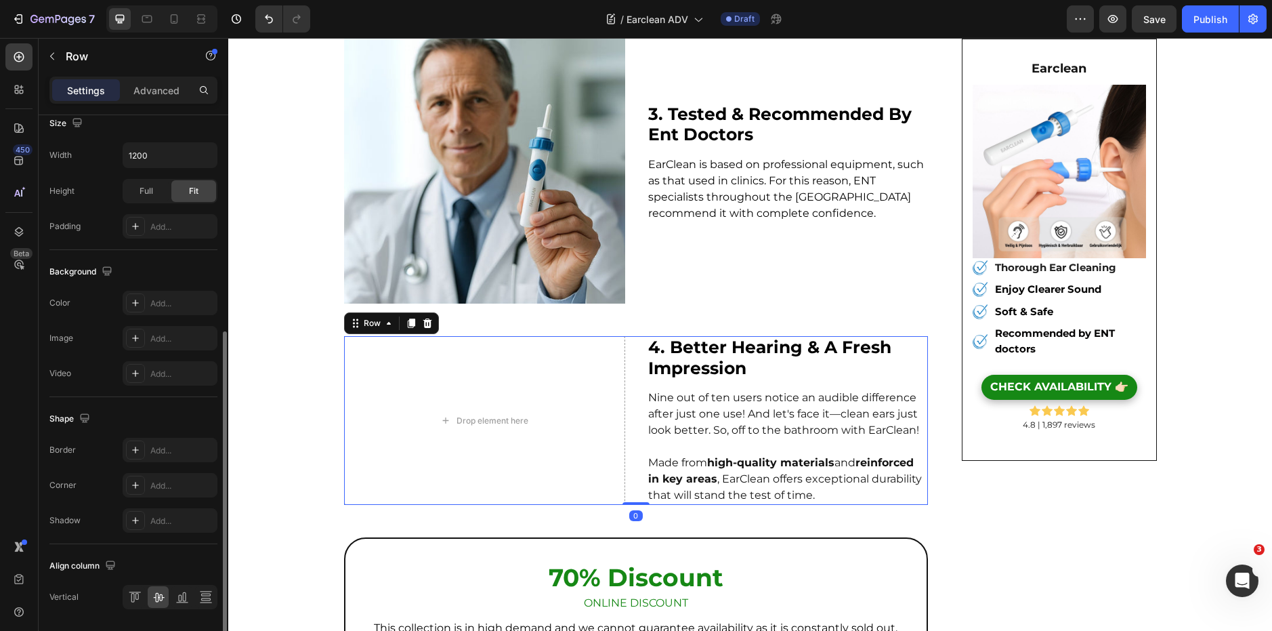
scroll to position [427, 0]
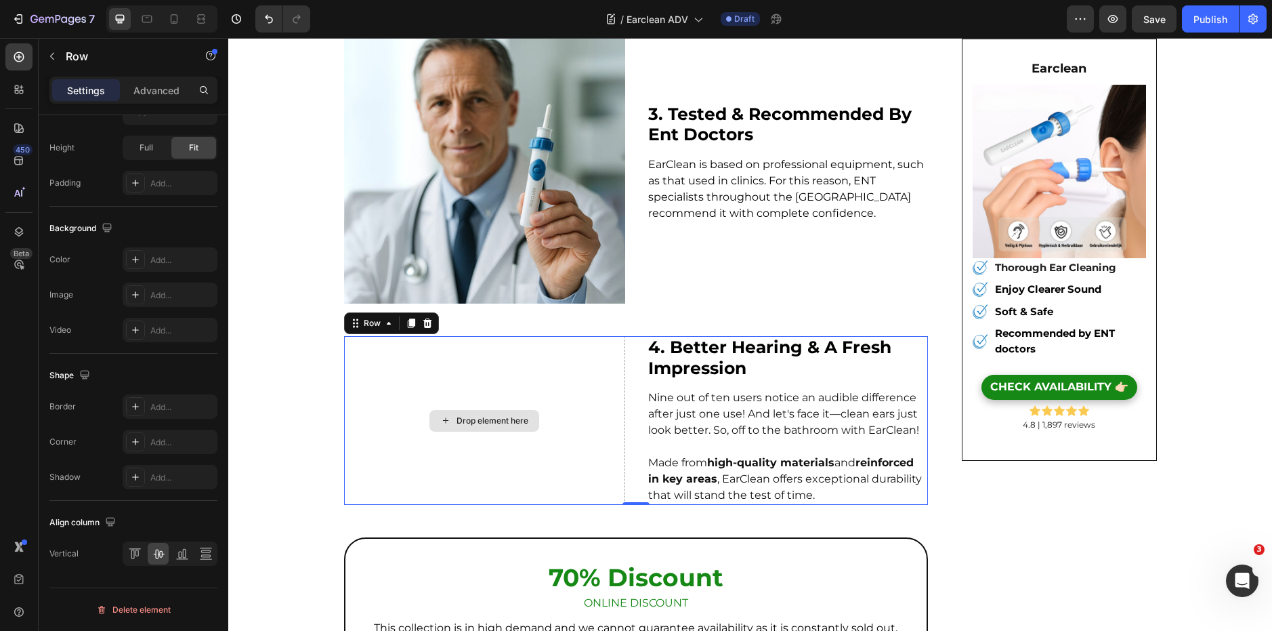
click at [503, 422] on div "Drop element here" at bounding box center [492, 420] width 72 height 11
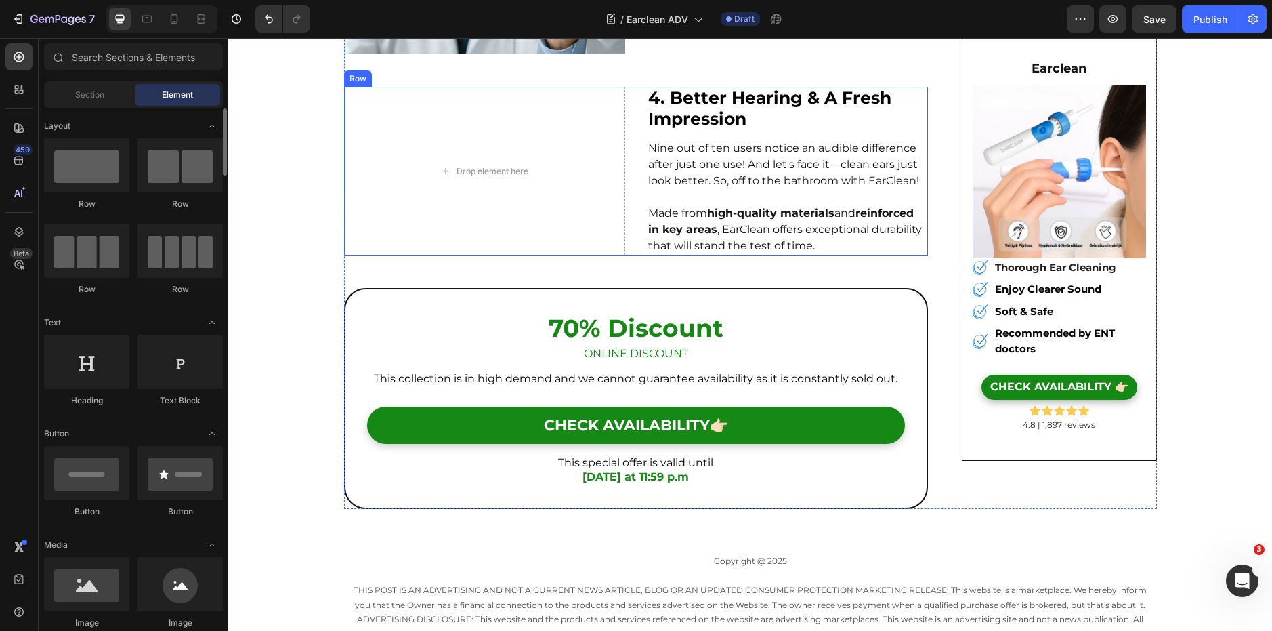
scroll to position [1574, 0]
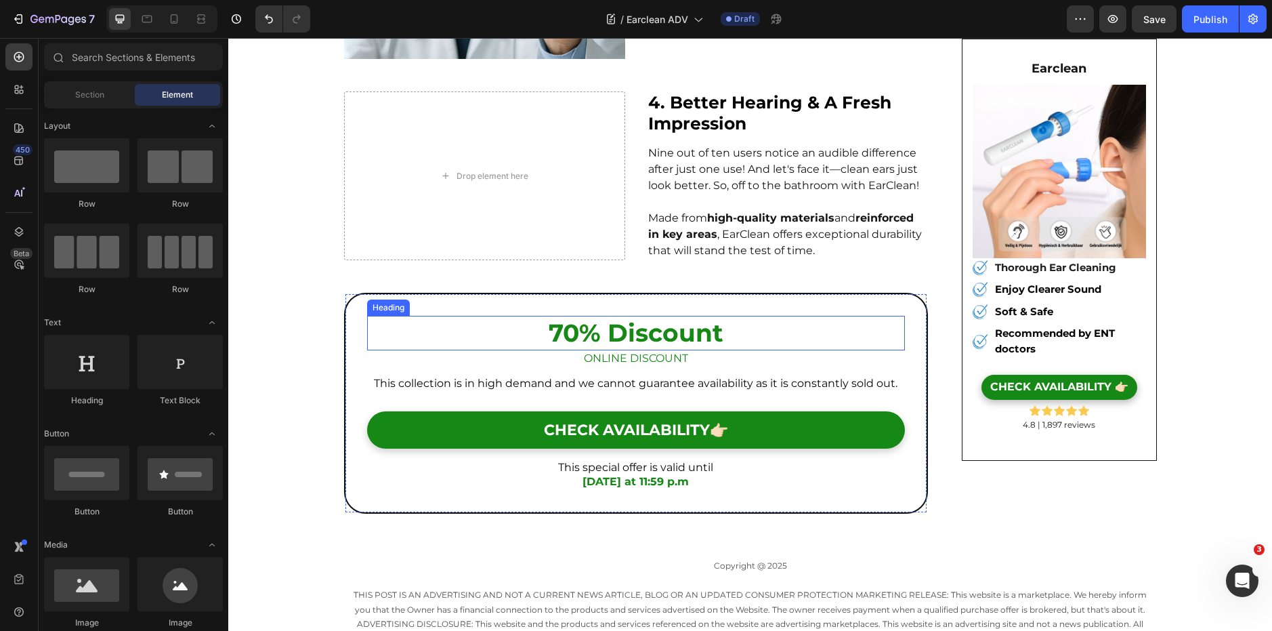
click at [569, 324] on h2 "70% discount" at bounding box center [636, 333] width 538 height 35
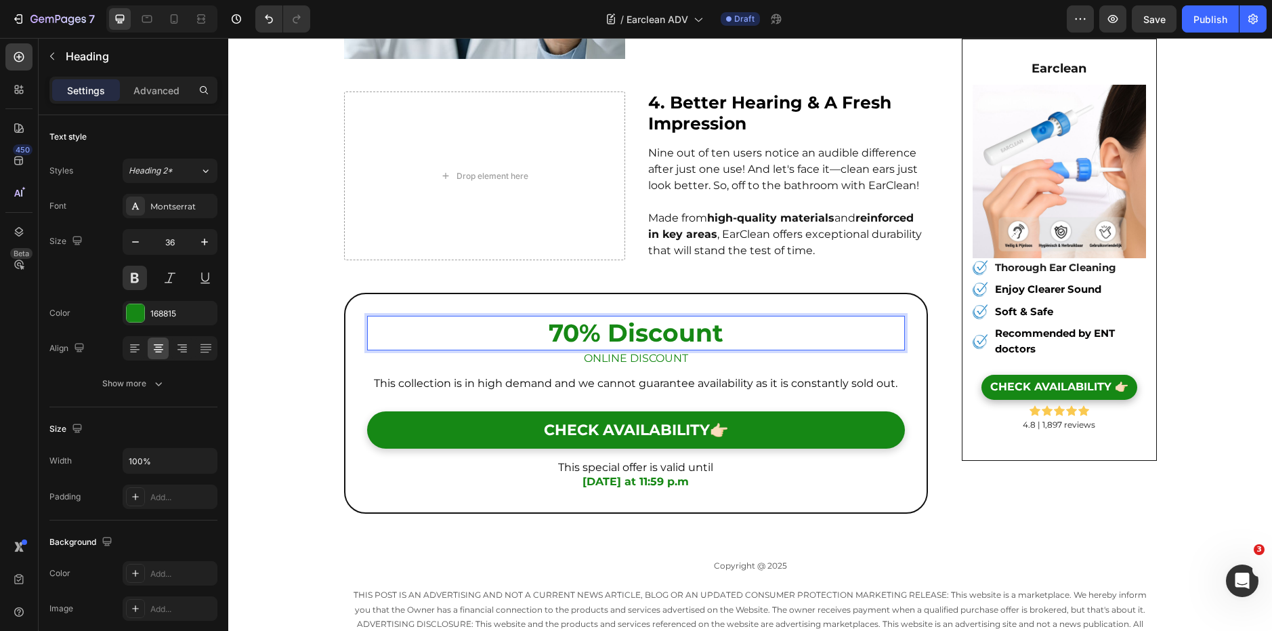
click at [569, 324] on h2 "70% discount" at bounding box center [636, 333] width 538 height 35
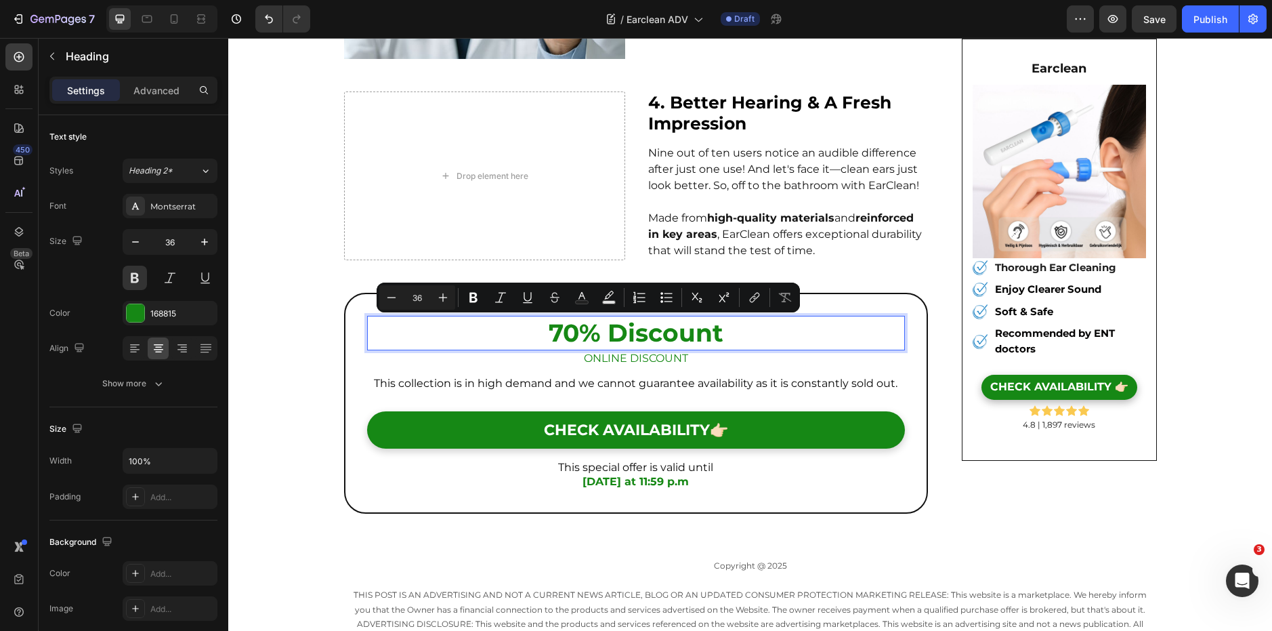
click at [561, 343] on p "70% discount" at bounding box center [636, 333] width 536 height 32
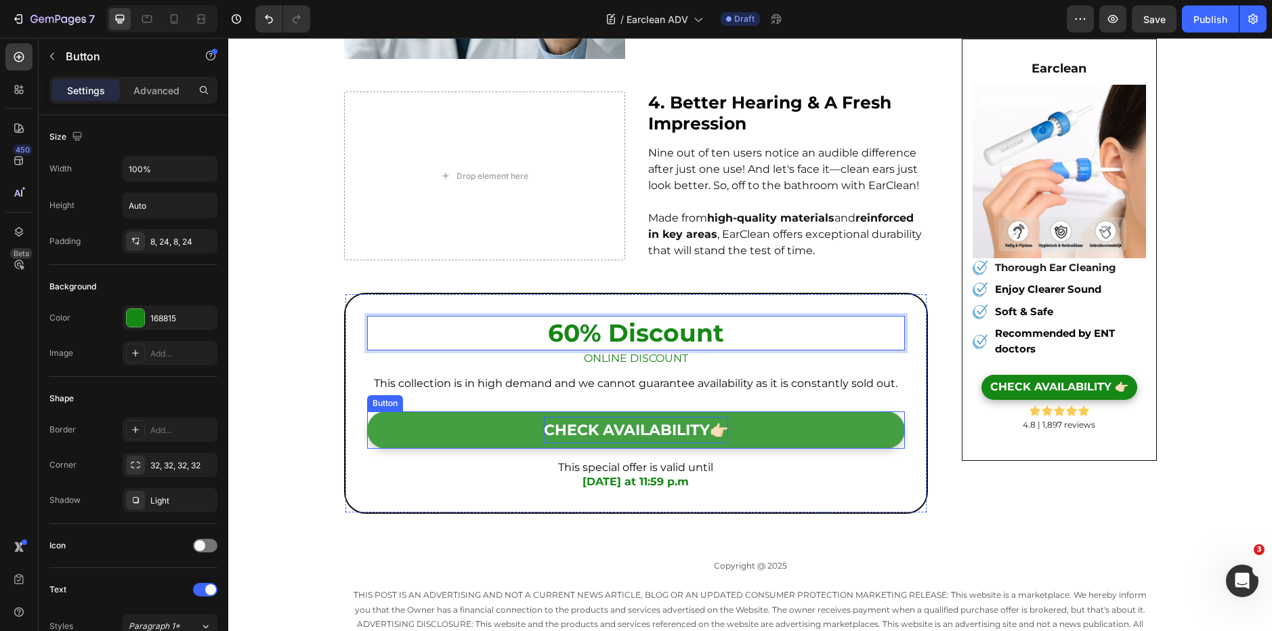
click at [646, 430] on span "CHECK AVAILABILITY👉🏻" at bounding box center [636, 430] width 184 height 18
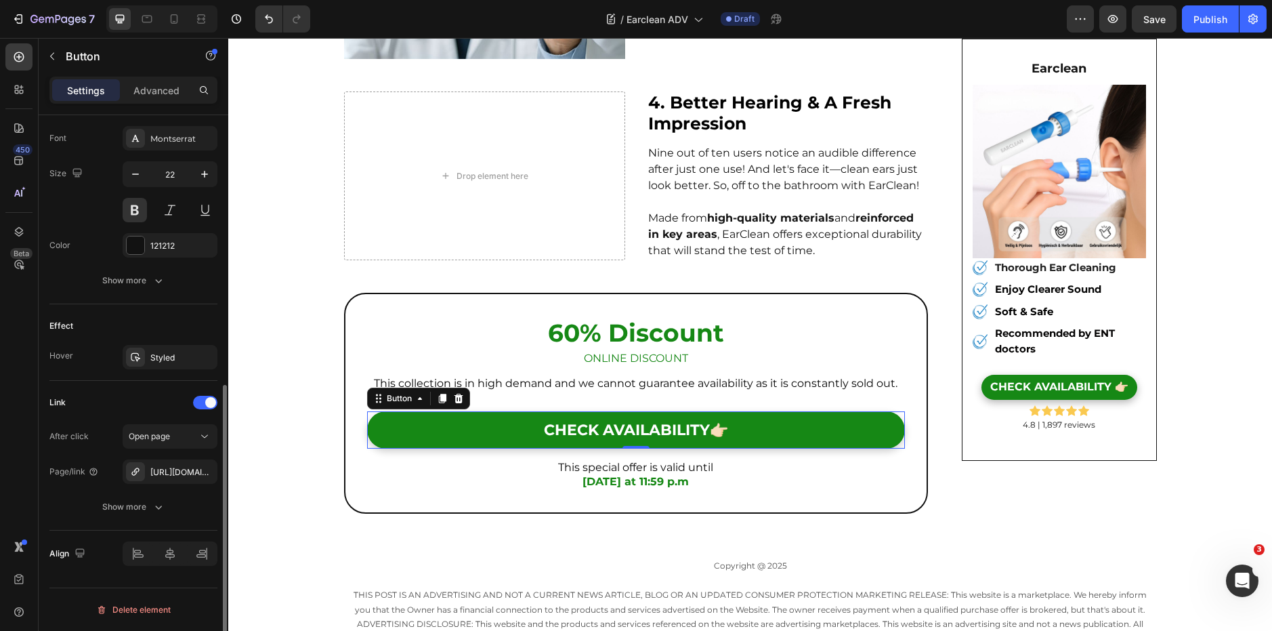
scroll to position [522, 0]
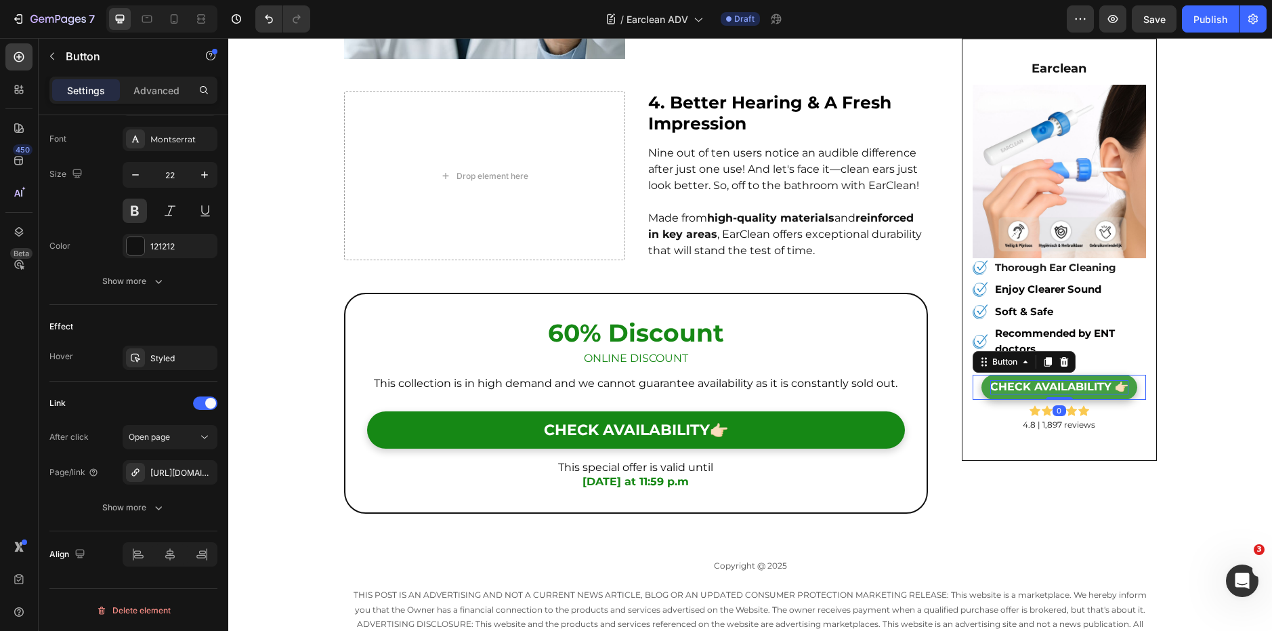
click at [1066, 389] on span "CHECK AVAILABILITY 👉🏻" at bounding box center [1059, 386] width 138 height 13
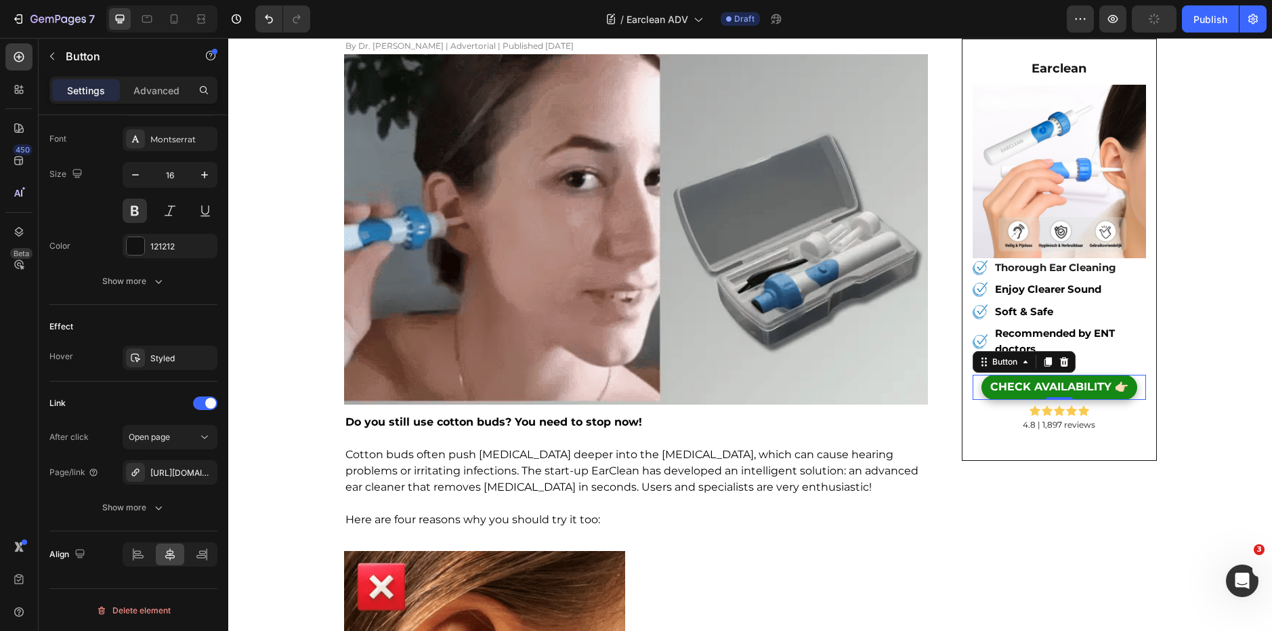
scroll to position [0, 0]
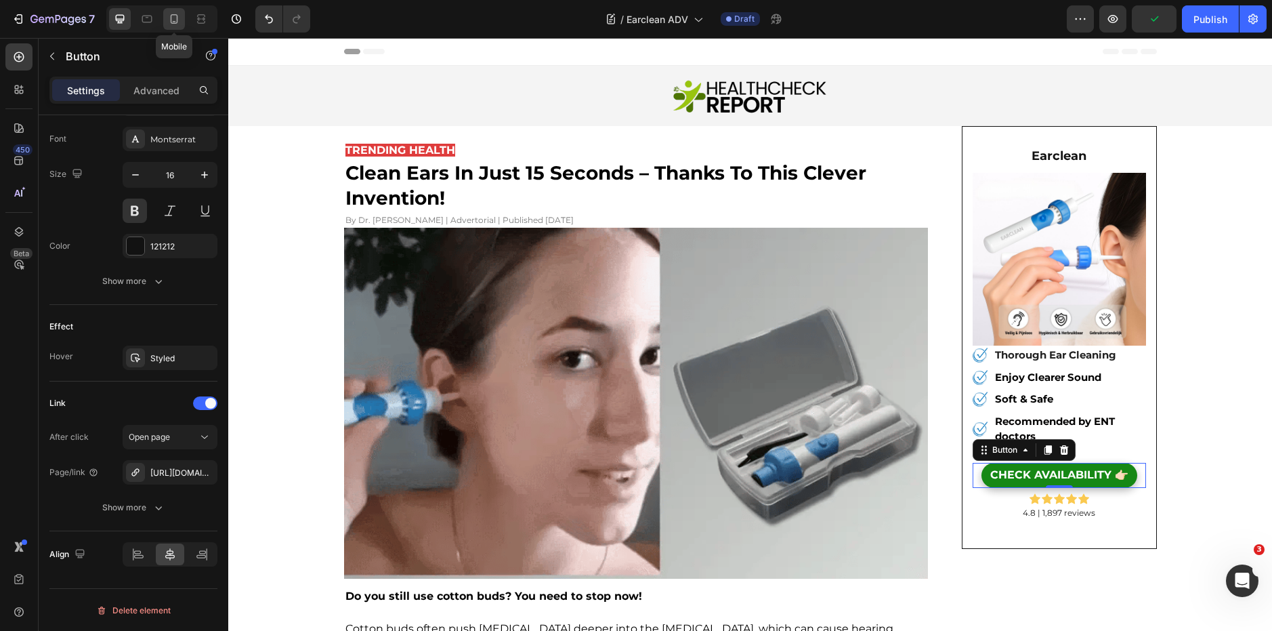
click at [175, 19] on icon at bounding box center [174, 19] width 14 height 14
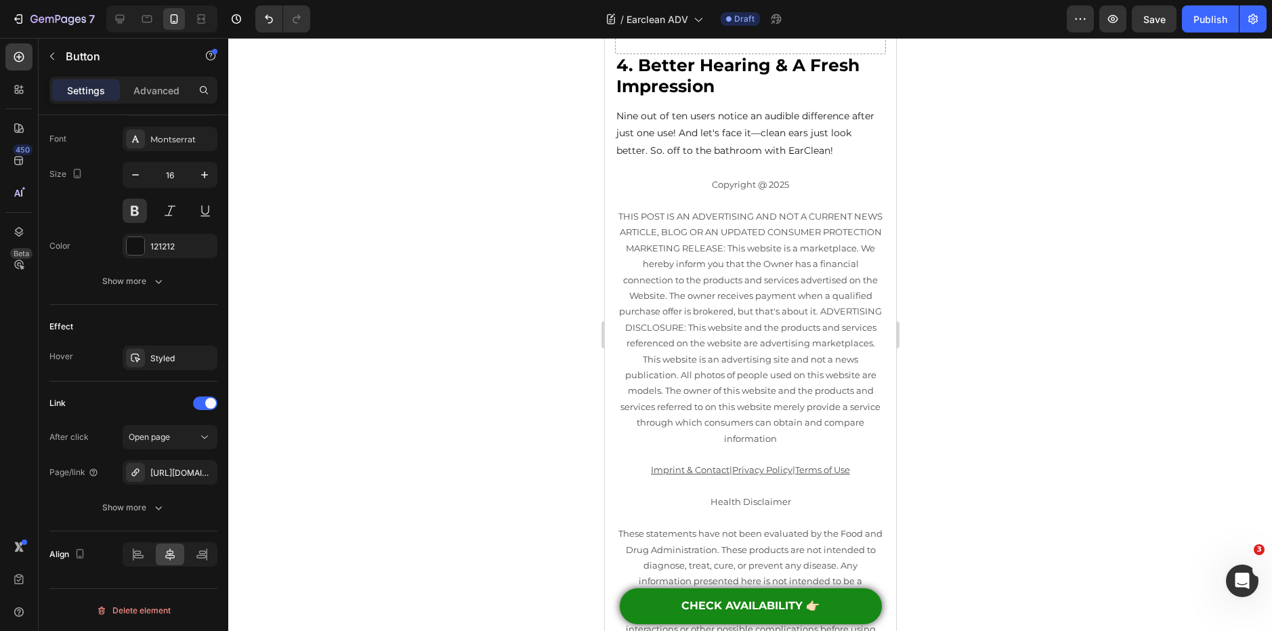
scroll to position [1870, 0]
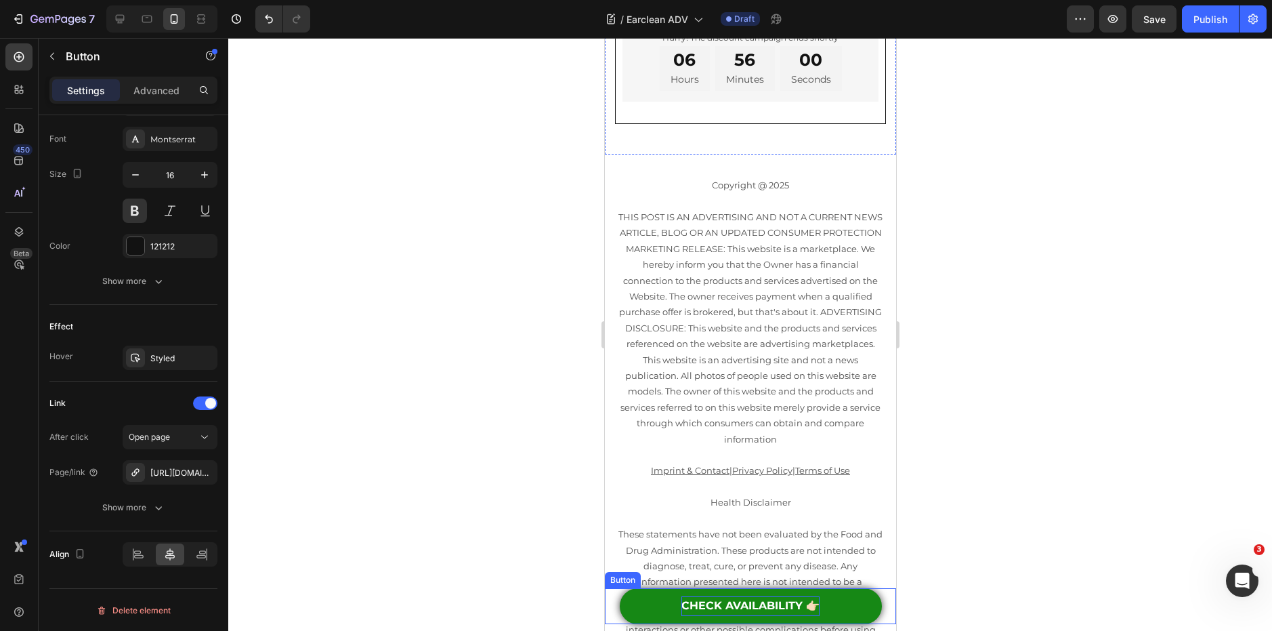
click at [759, 601] on span "CHECK AVAILABILITY 👉🏻" at bounding box center [750, 605] width 138 height 13
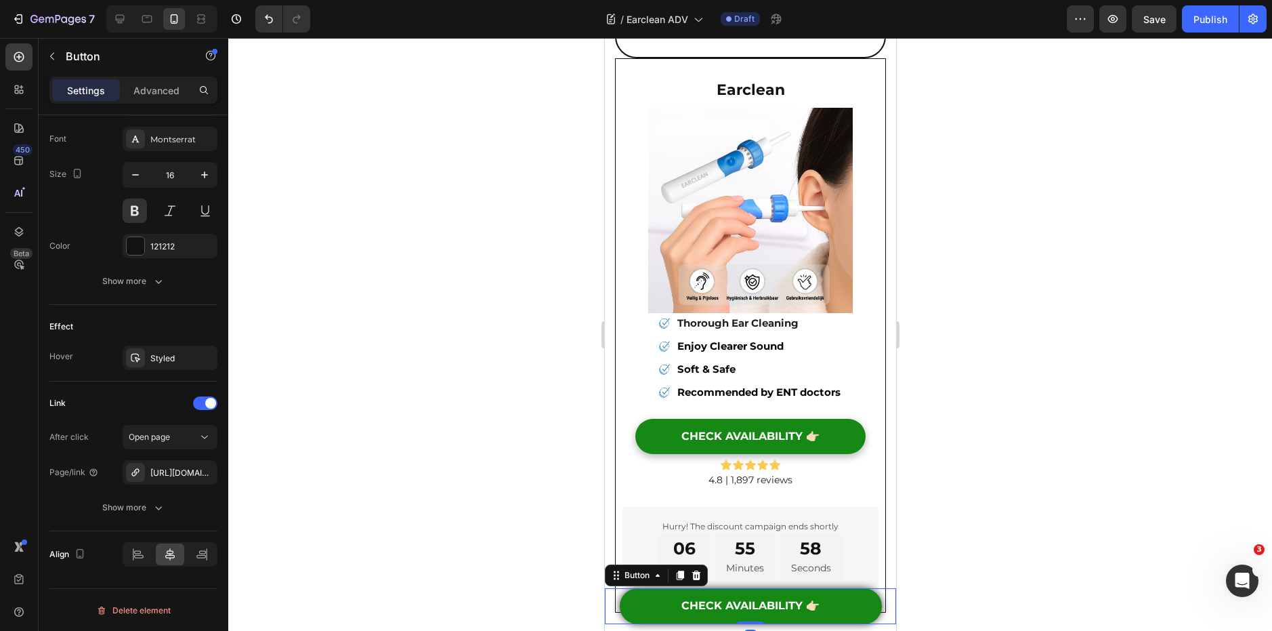
scroll to position [1371, 0]
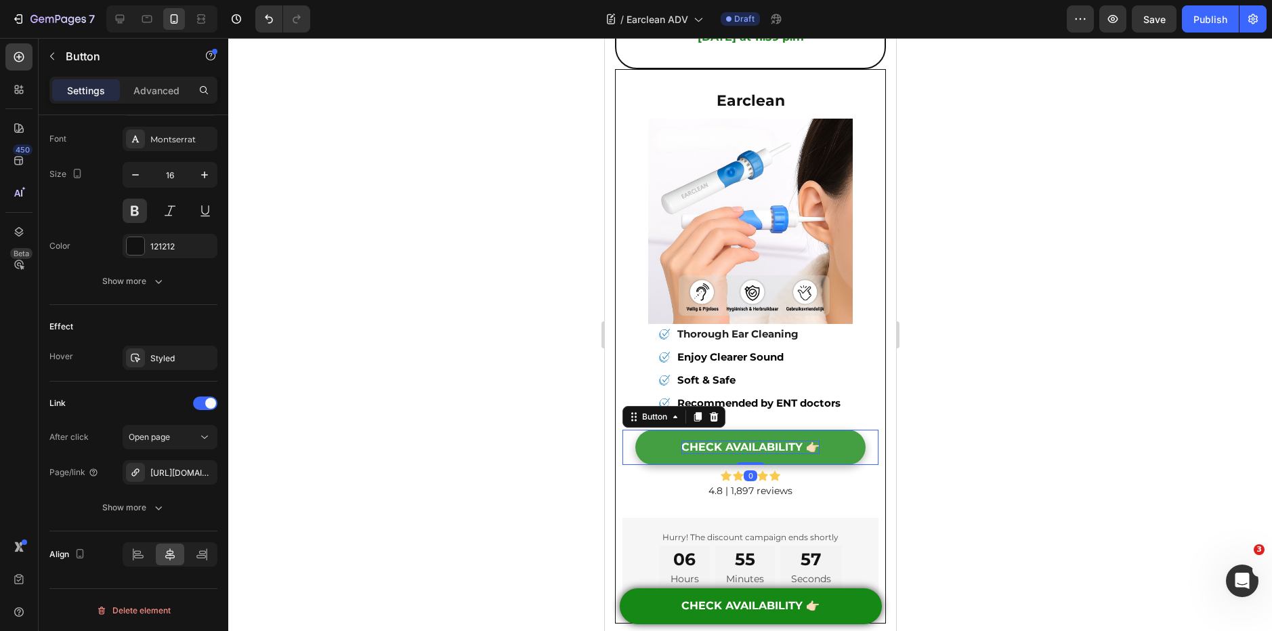
click at [738, 452] on span "CHECK AVAILABILITY 👉🏻" at bounding box center [750, 446] width 138 height 13
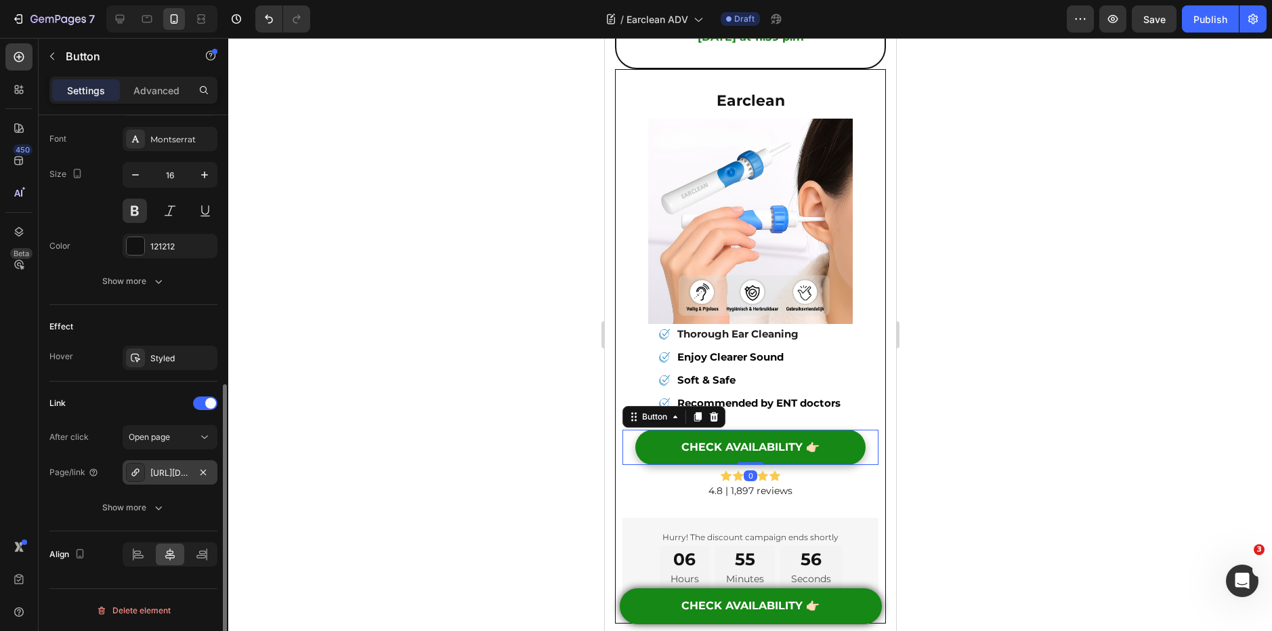
click at [165, 474] on div "https://rtrk.newsdigestau.com/click" at bounding box center [169, 473] width 39 height 12
click at [519, 466] on div at bounding box center [750, 334] width 1044 height 593
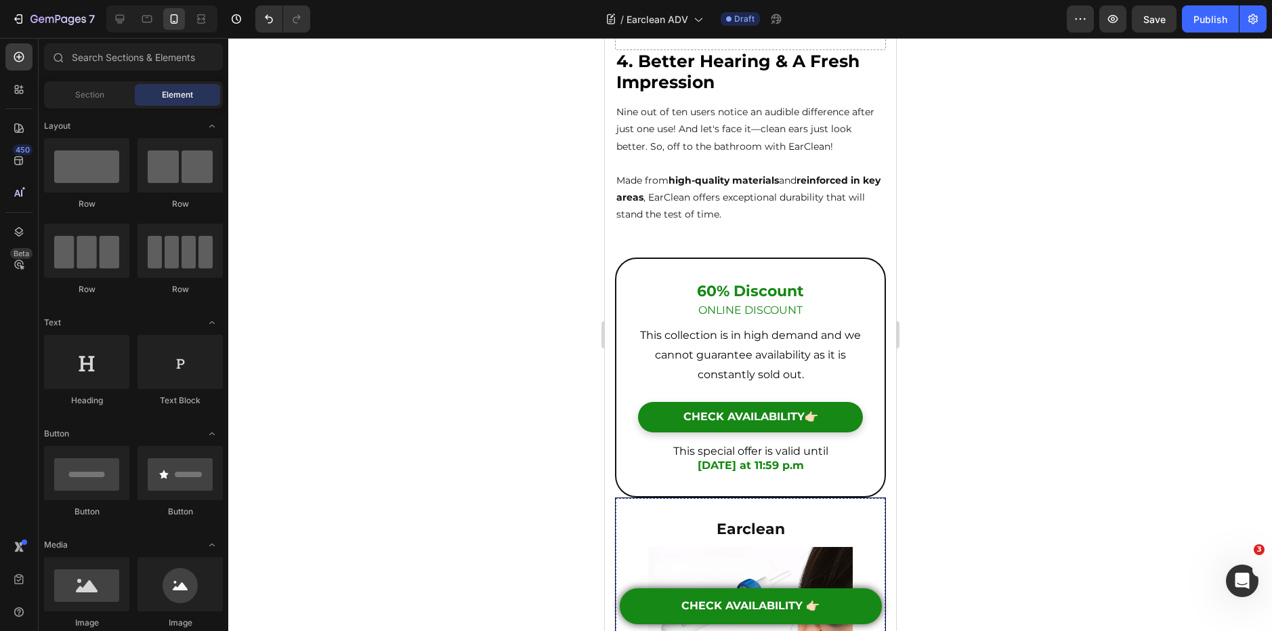
scroll to position [950, 0]
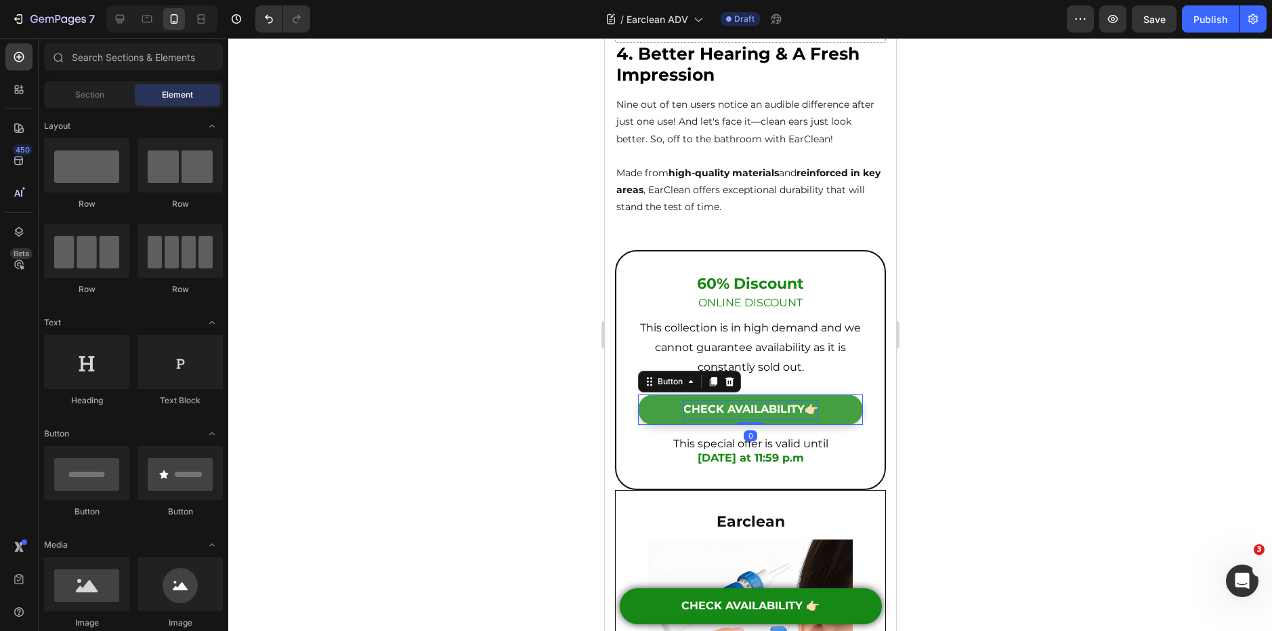
click at [740, 418] on p "CHECK AVAILABILITY👉🏻" at bounding box center [750, 410] width 135 height 20
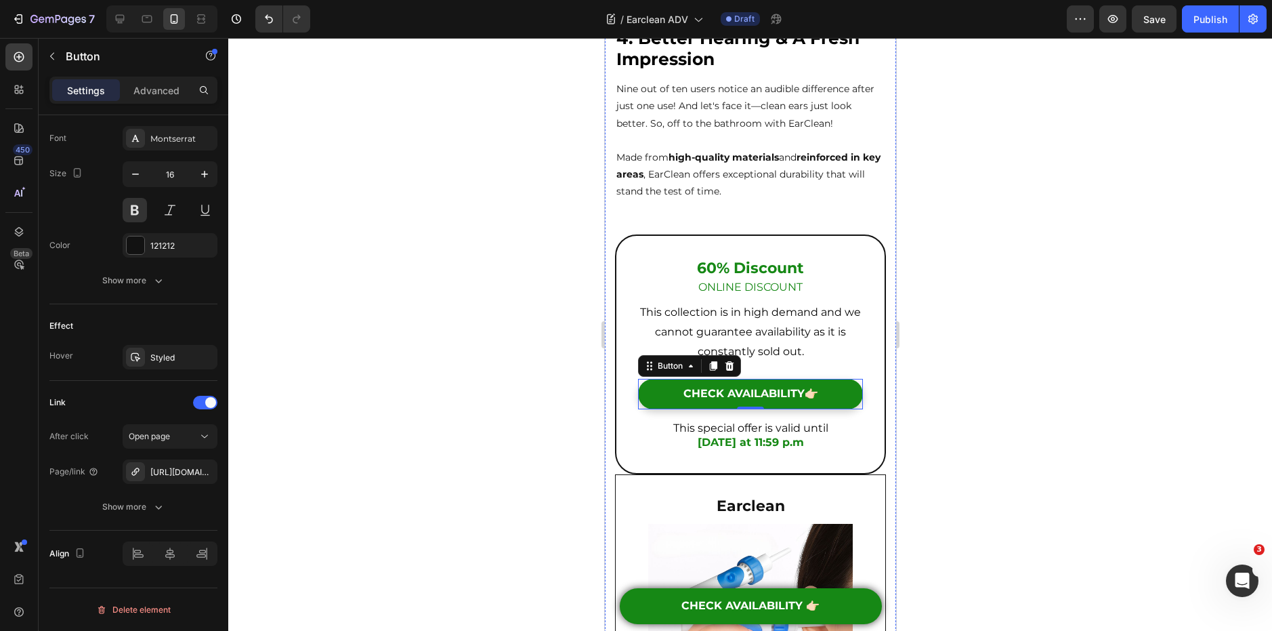
scroll to position [964, 0]
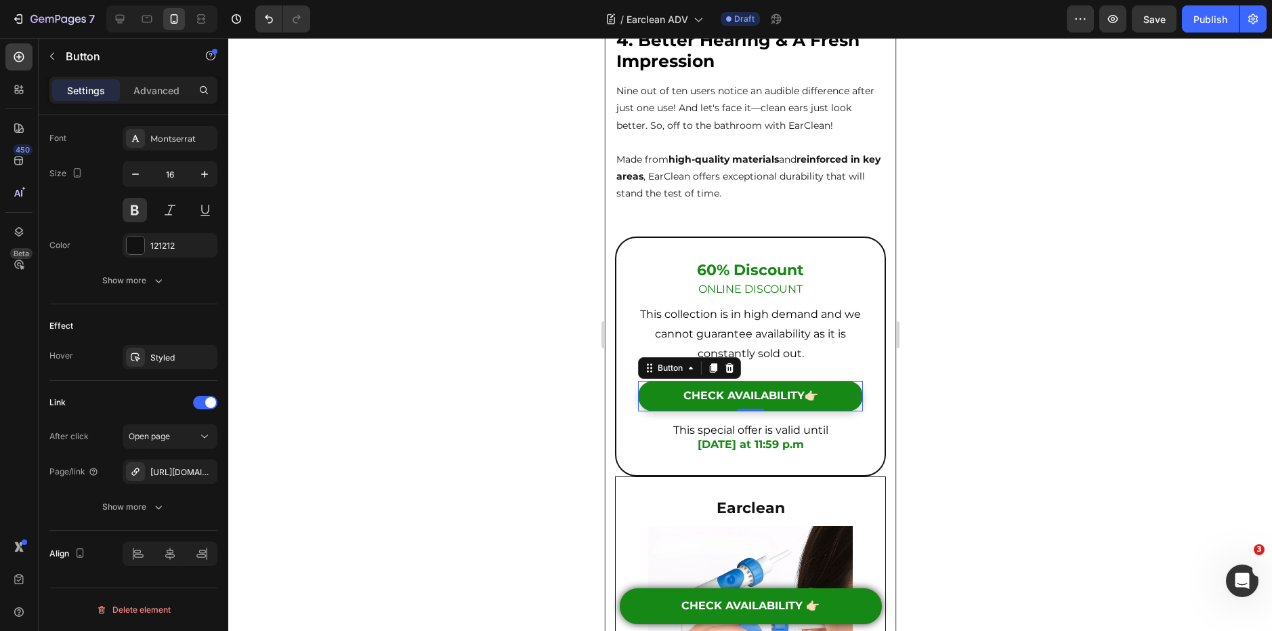
click at [1016, 219] on div at bounding box center [750, 334] width 1044 height 593
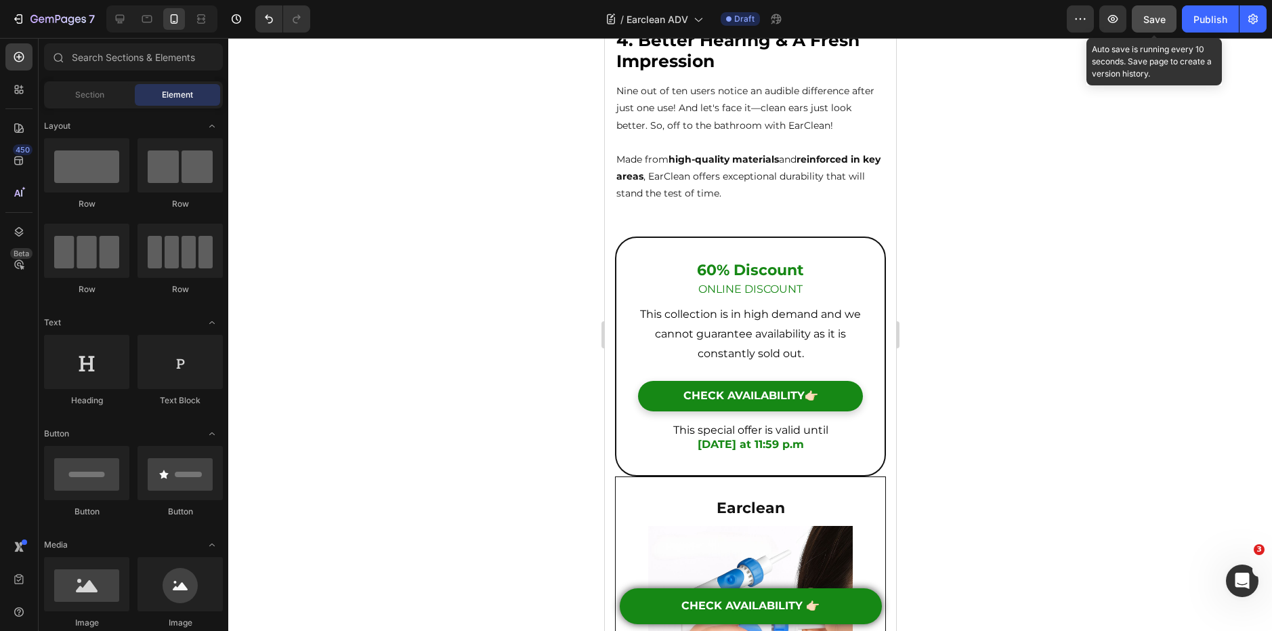
click at [1157, 29] on button "Save" at bounding box center [1154, 18] width 45 height 27
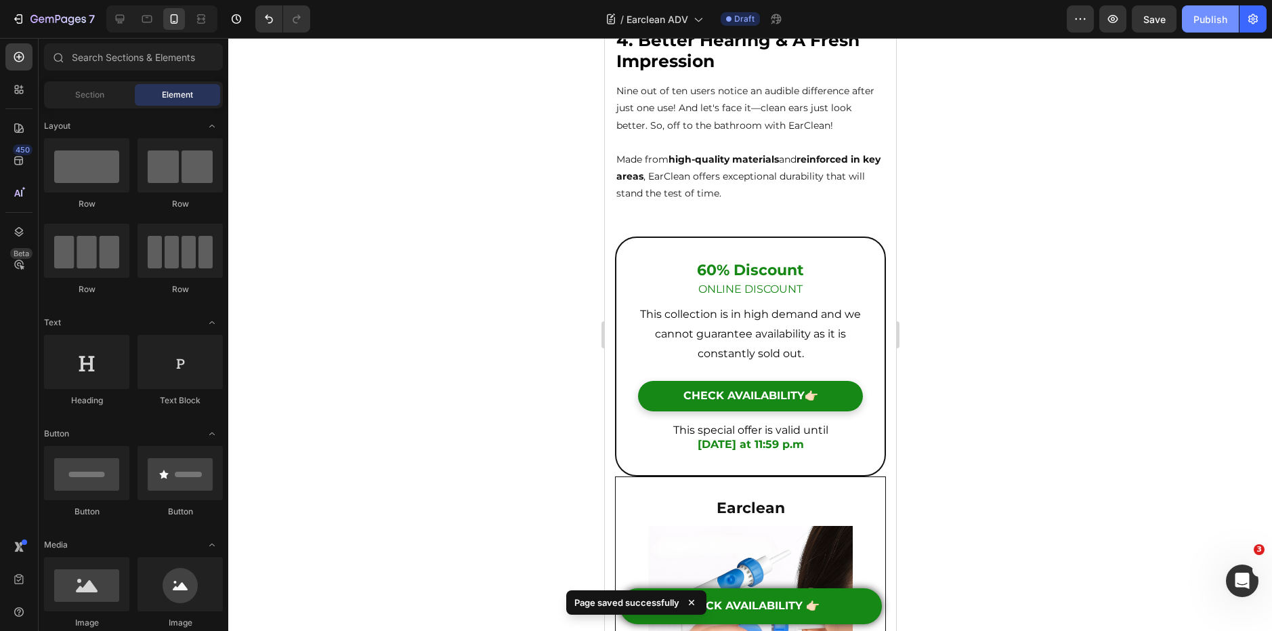
click at [1209, 20] on div "Publish" at bounding box center [1210, 19] width 34 height 14
click at [125, 17] on icon at bounding box center [120, 19] width 14 height 14
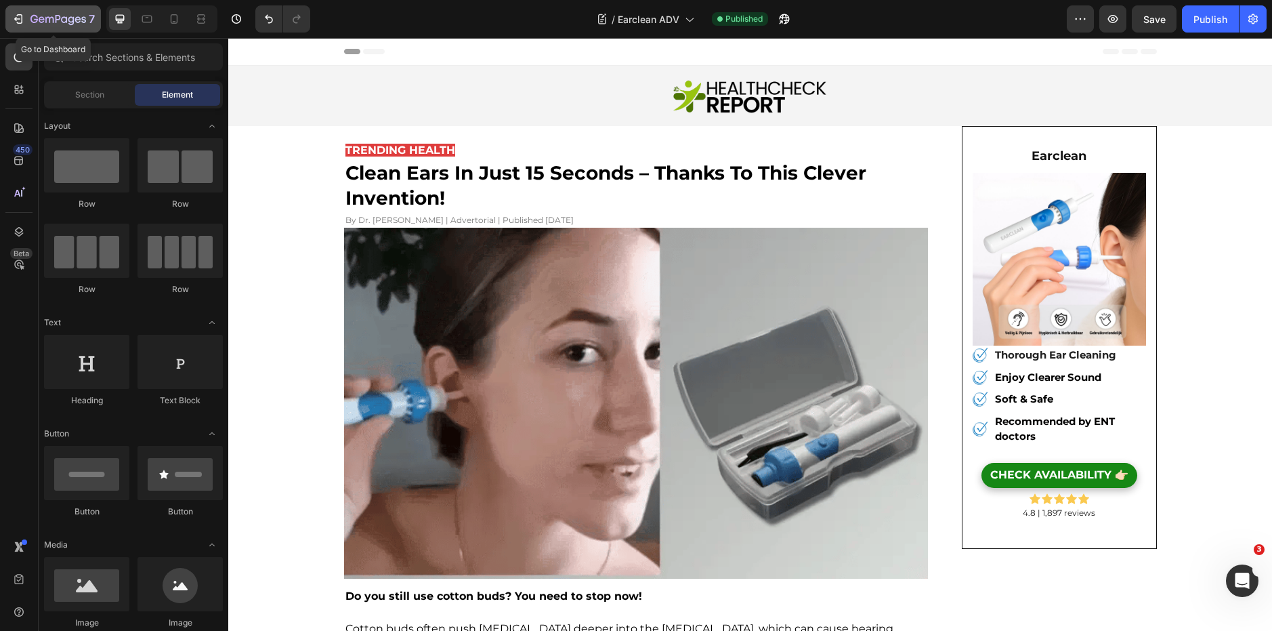
click at [49, 22] on icon "button" at bounding box center [49, 20] width 8 height 6
